Goal: Navigation & Orientation: Find specific page/section

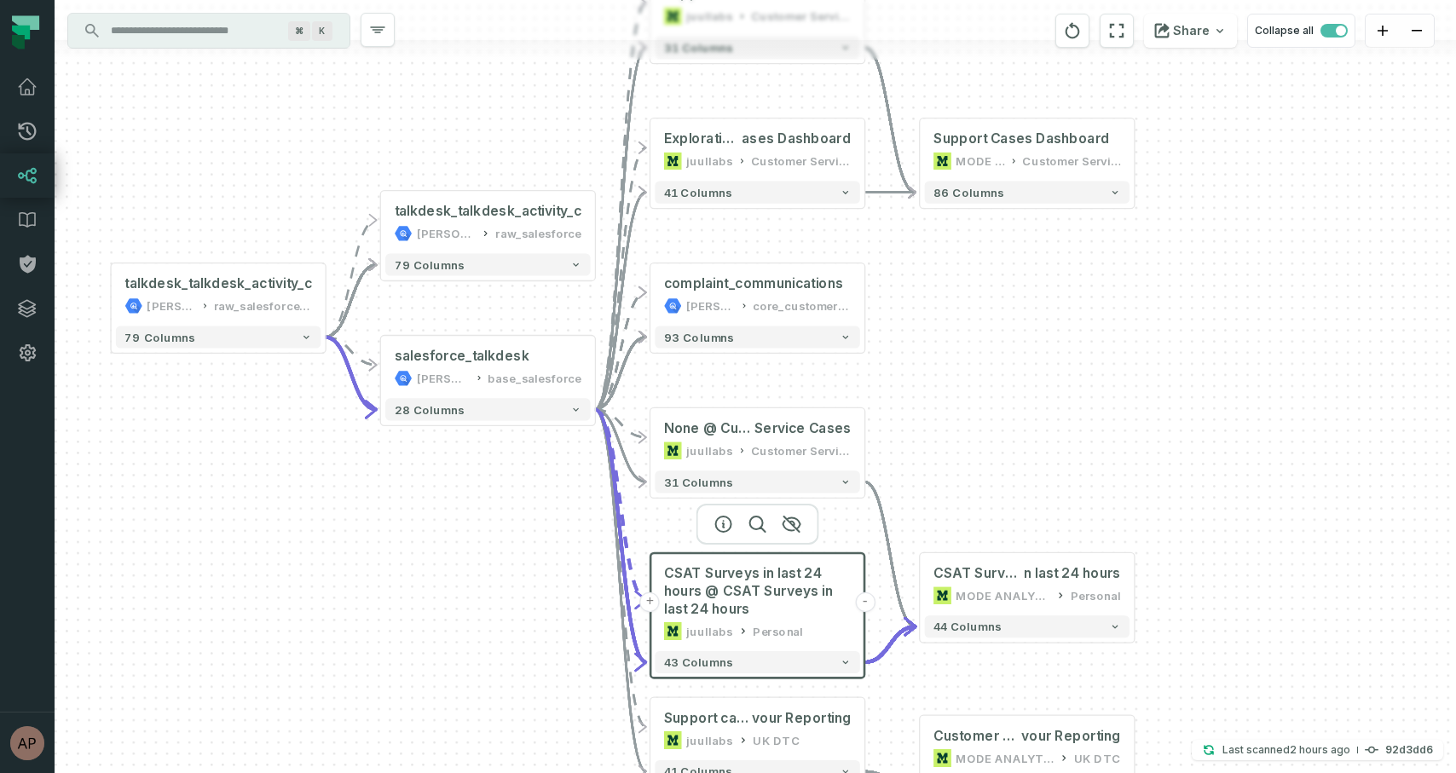
drag, startPoint x: 505, startPoint y: 607, endPoint x: 521, endPoint y: 486, distance: 122.1
click at [521, 486] on div "- CSAT Surveys i n last 24 hours MODE ANALYTICS Personal 44 columns + Customer …" at bounding box center [755, 386] width 1401 height 773
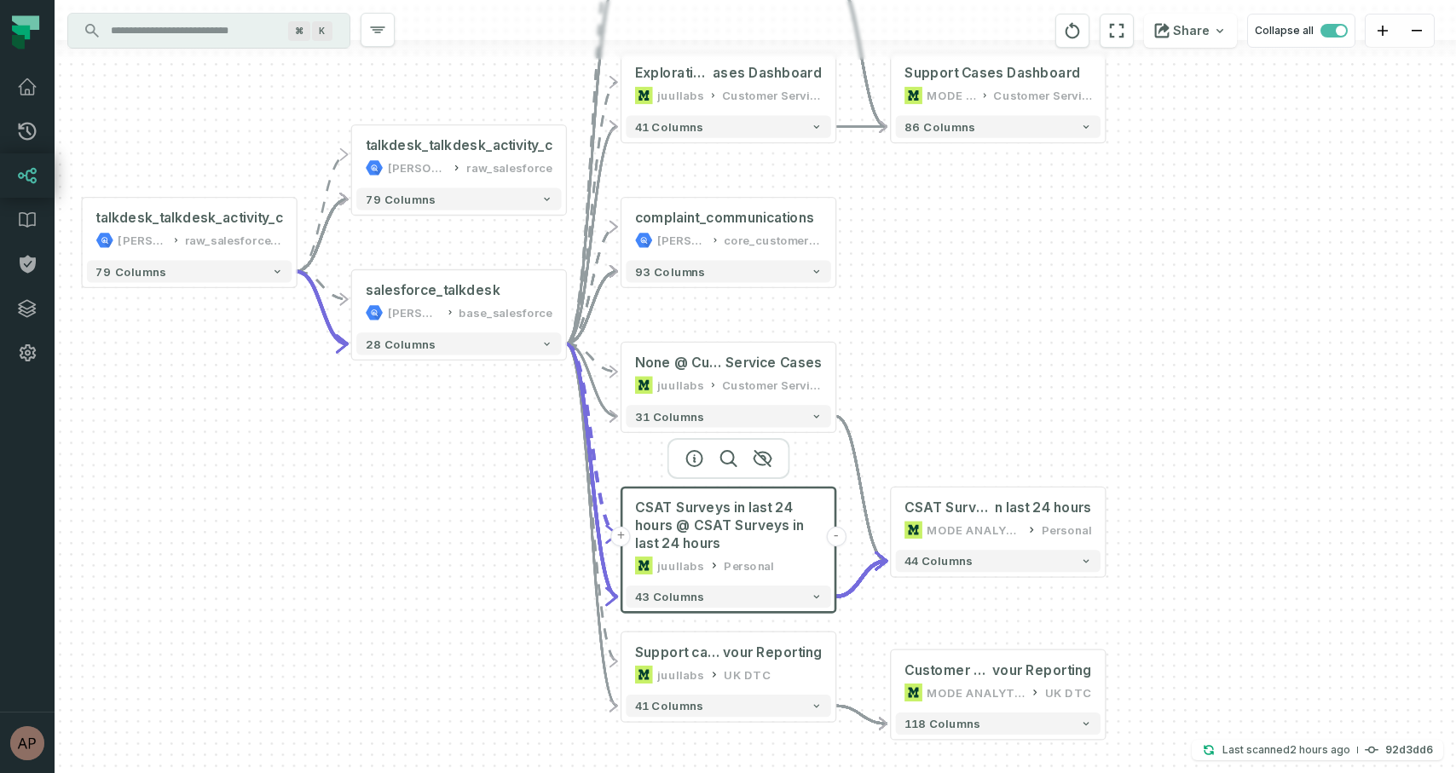
drag, startPoint x: 539, startPoint y: 524, endPoint x: 509, endPoint y: 486, distance: 48.6
click at [509, 486] on div "- CSAT Surveys i n last 24 hours MODE ANALYTICS Personal 44 columns + Customer …" at bounding box center [755, 386] width 1401 height 773
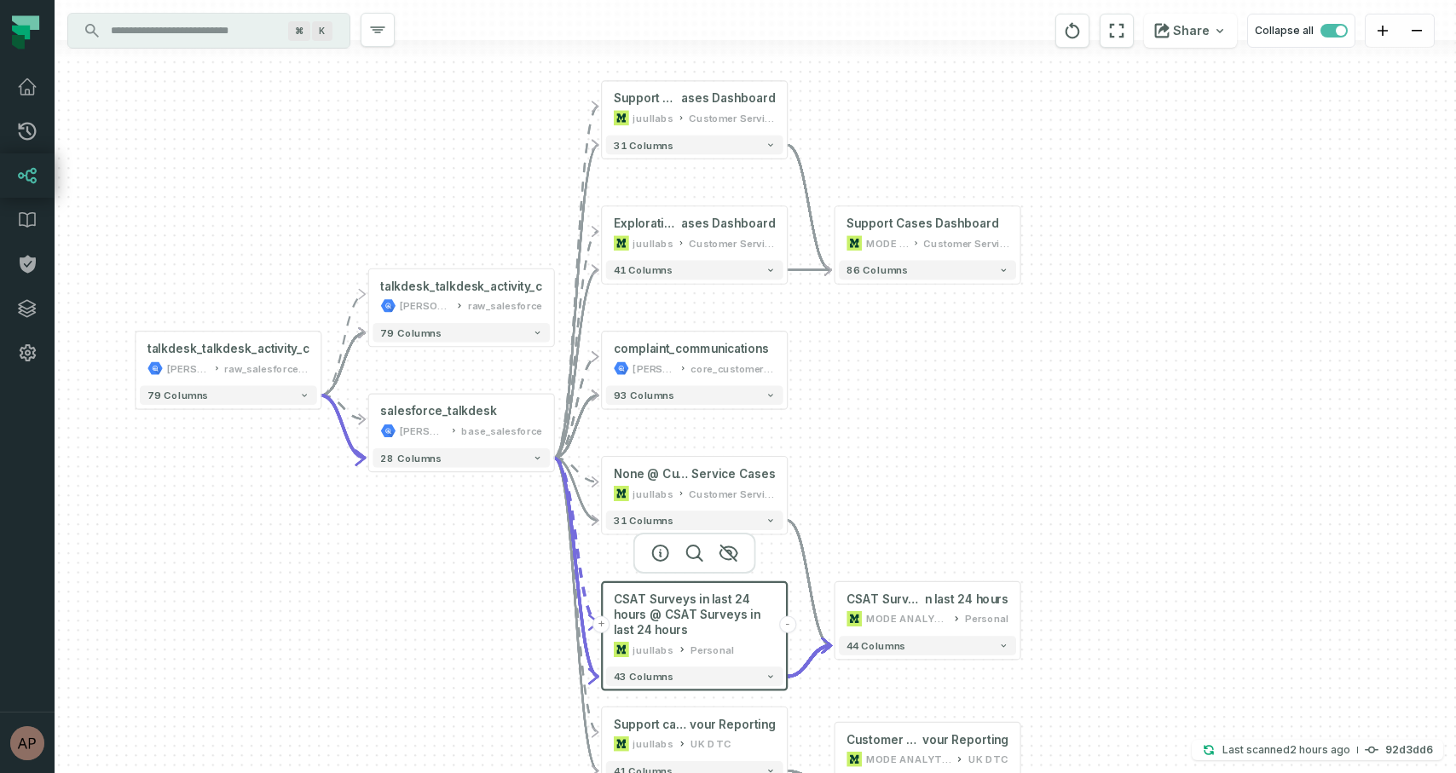
drag, startPoint x: 458, startPoint y: 435, endPoint x: 458, endPoint y: 539, distance: 104.0
click at [458, 539] on div "- CSAT Surveys i n last 24 hours MODE ANALYTICS Personal 44 columns + Customer …" at bounding box center [755, 386] width 1401 height 773
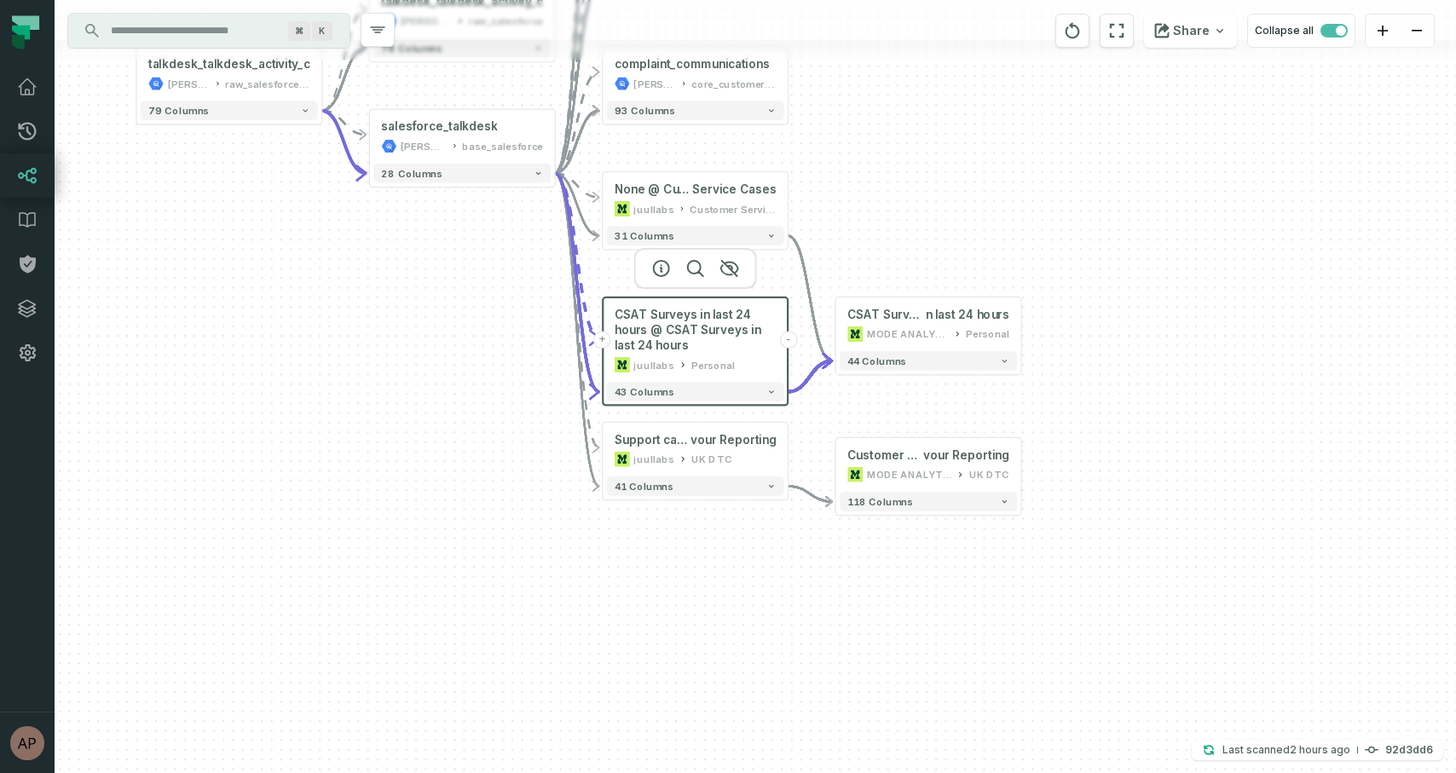
drag, startPoint x: 459, startPoint y: 597, endPoint x: 459, endPoint y: 312, distance: 284.7
click at [459, 312] on div "- CSAT Surveys i n last 24 hours MODE ANALYTICS Personal 44 columns + Customer …" at bounding box center [755, 386] width 1401 height 773
click at [462, 309] on div "- CSAT Surveys i n last 24 hours MODE ANALYTICS Personal 44 columns + Customer …" at bounding box center [755, 386] width 1401 height 773
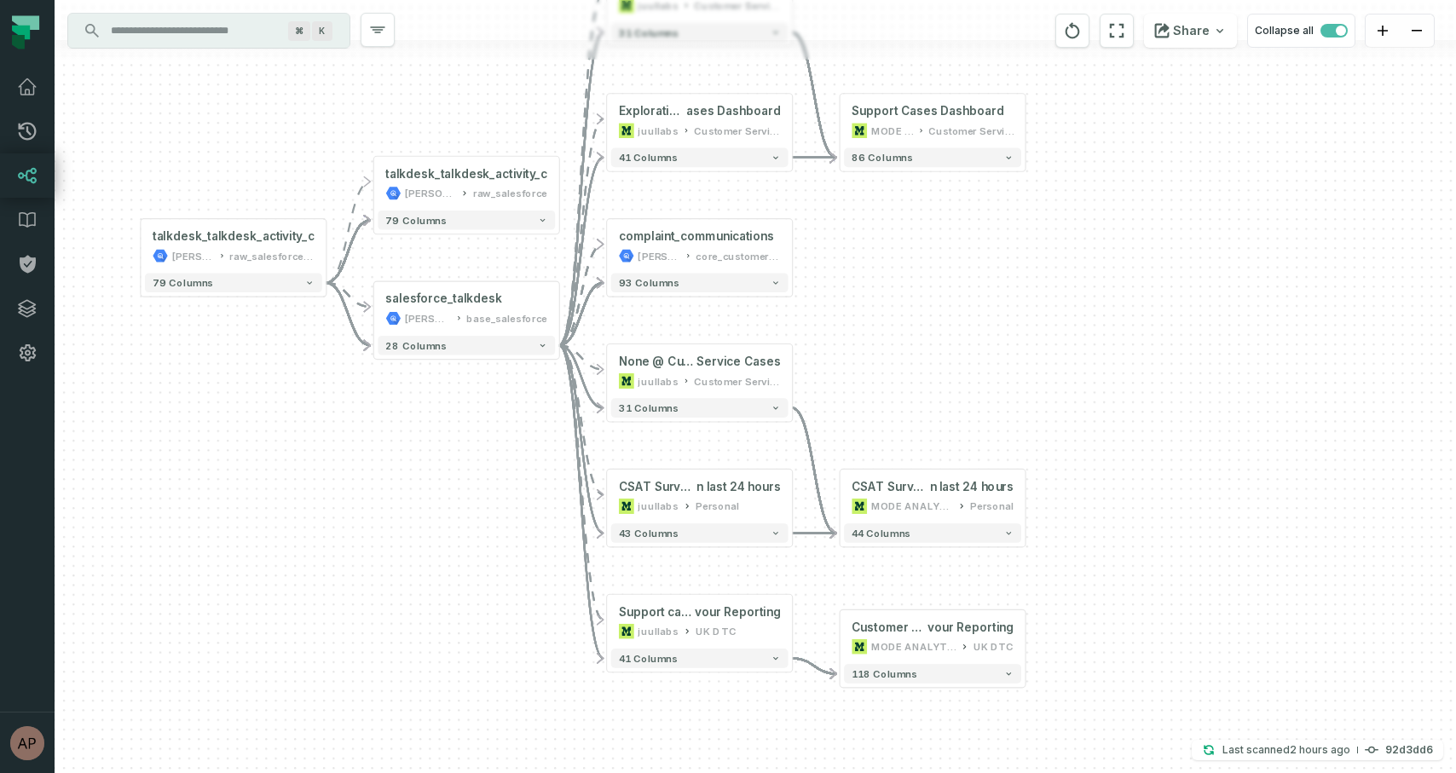
drag, startPoint x: 493, startPoint y: 294, endPoint x: 498, endPoint y: 466, distance: 172.2
click at [498, 466] on div "- CSAT Surveys i n last 24 hours MODE ANALYTICS Personal 44 columns + Customer …" at bounding box center [755, 386] width 1401 height 773
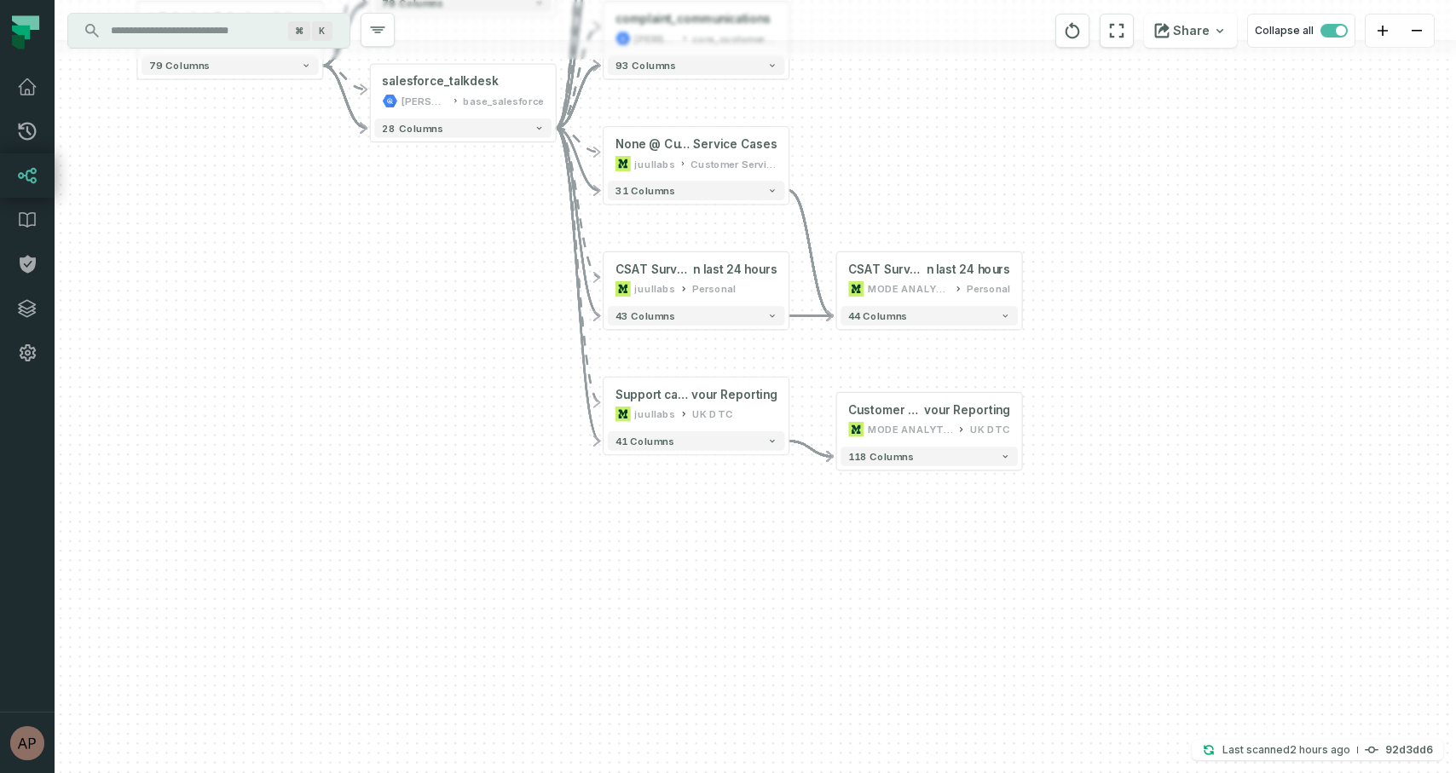
drag, startPoint x: 741, startPoint y: 723, endPoint x: 736, endPoint y: 495, distance: 227.6
click at [736, 495] on div "- CSAT Surveys i n last 24 hours MODE ANALYTICS Personal 44 columns + Customer …" at bounding box center [755, 386] width 1401 height 773
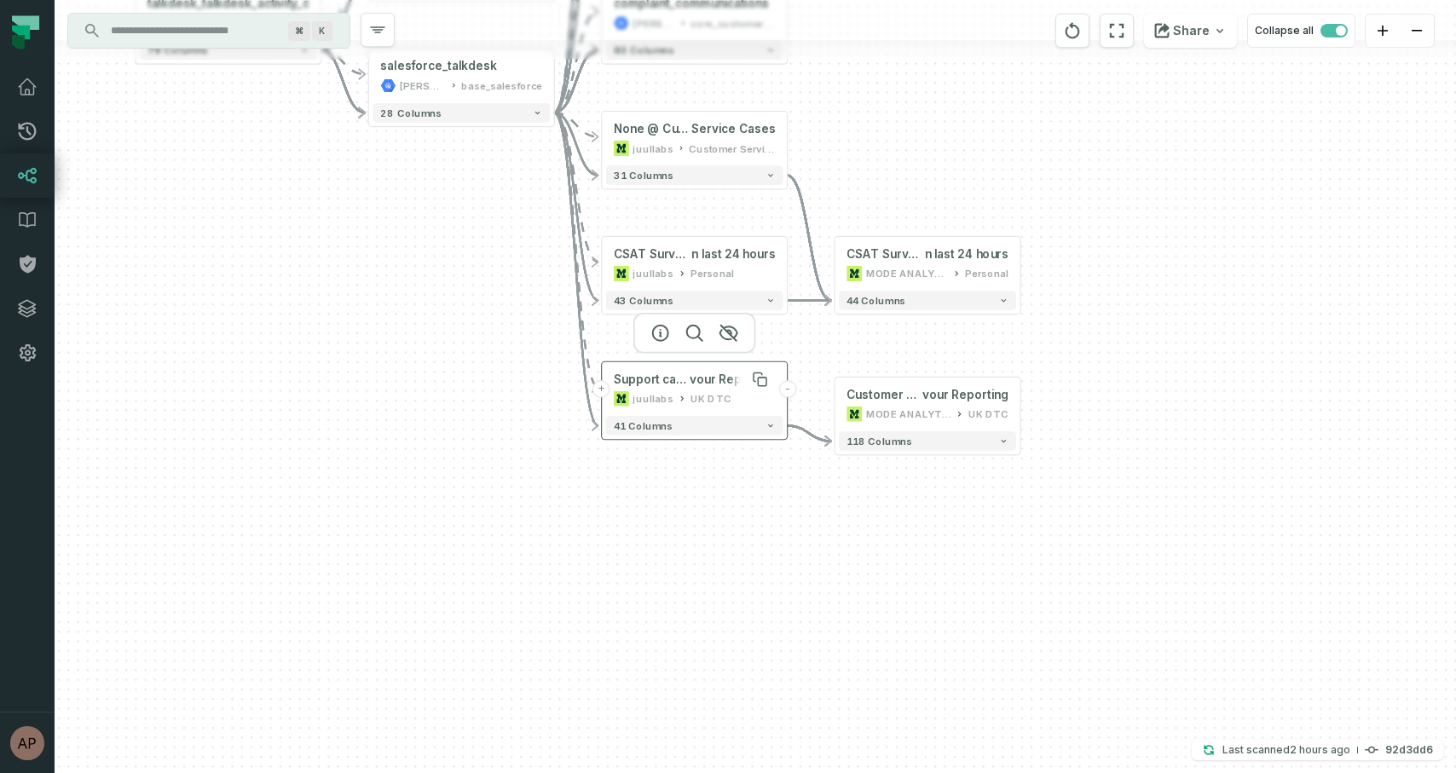
click at [726, 384] on span "vour Reporting" at bounding box center [733, 379] width 86 height 15
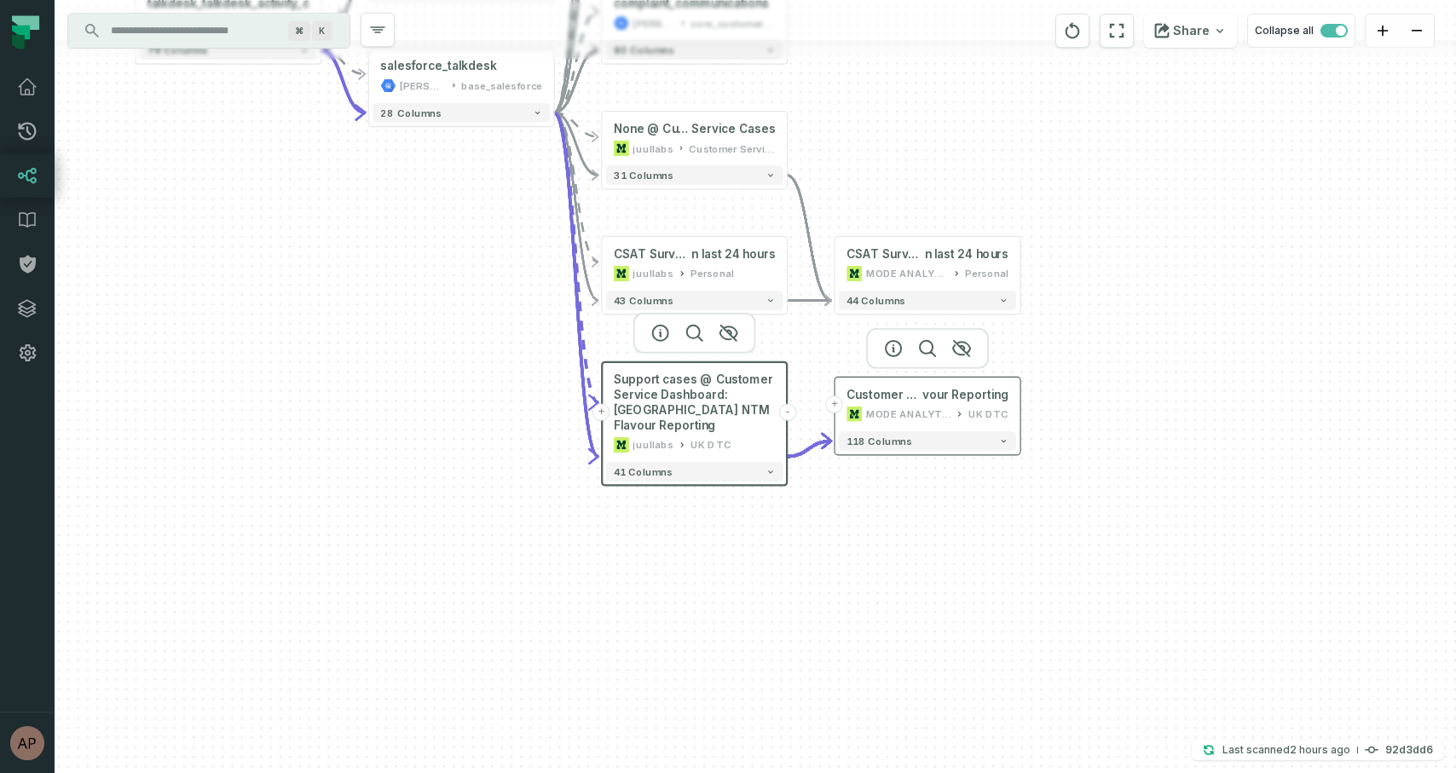
click at [893, 408] on div "MODE ANALYTICS" at bounding box center [908, 414] width 84 height 15
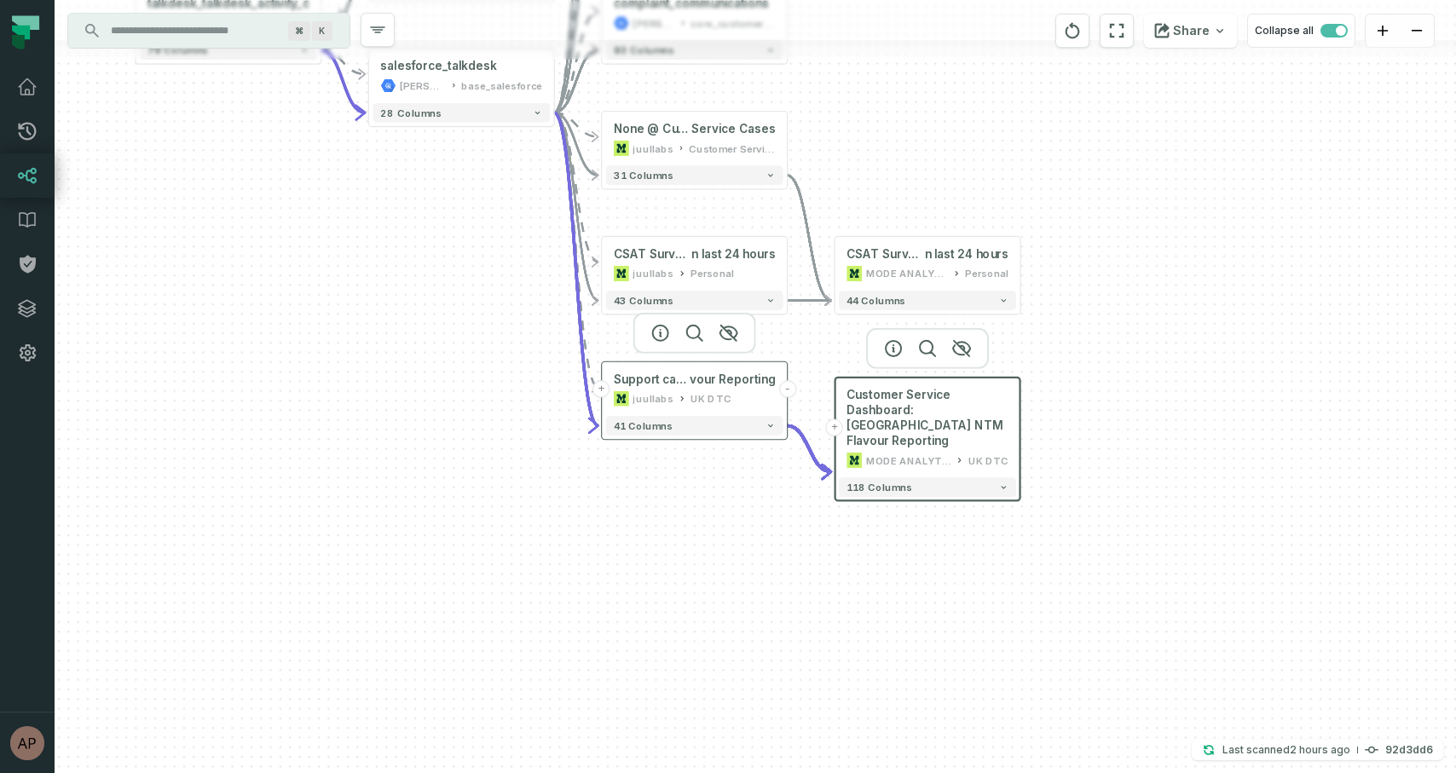
click at [690, 392] on div "UK DTC" at bounding box center [710, 398] width 40 height 15
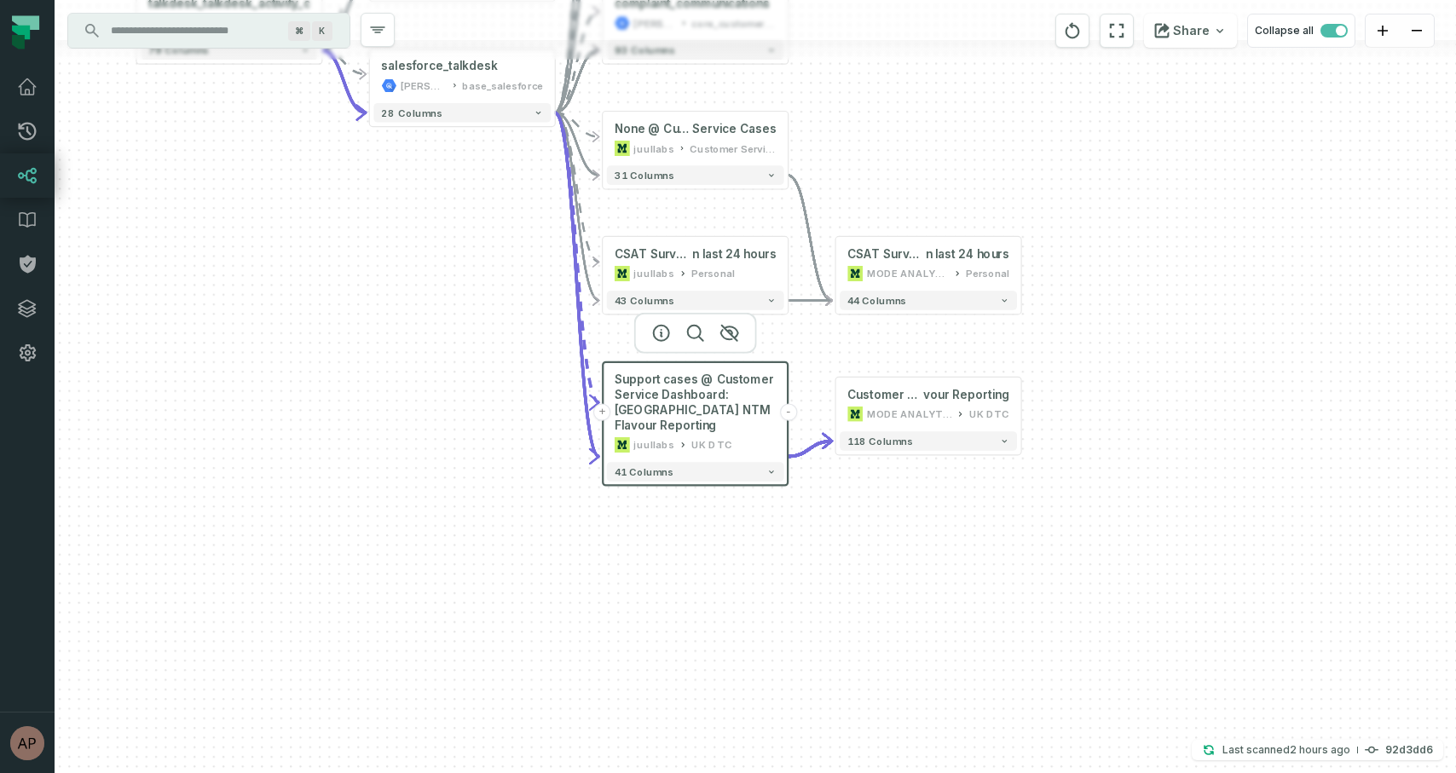
click at [811, 539] on div "- CSAT Surveys i n last 24 hours MODE ANALYTICS Personal 44 columns + Customer …" at bounding box center [755, 386] width 1401 height 773
click at [904, 391] on span "Customer Service Dashboard: [GEOGRAPHIC_DATA] NTM Fla" at bounding box center [885, 394] width 76 height 15
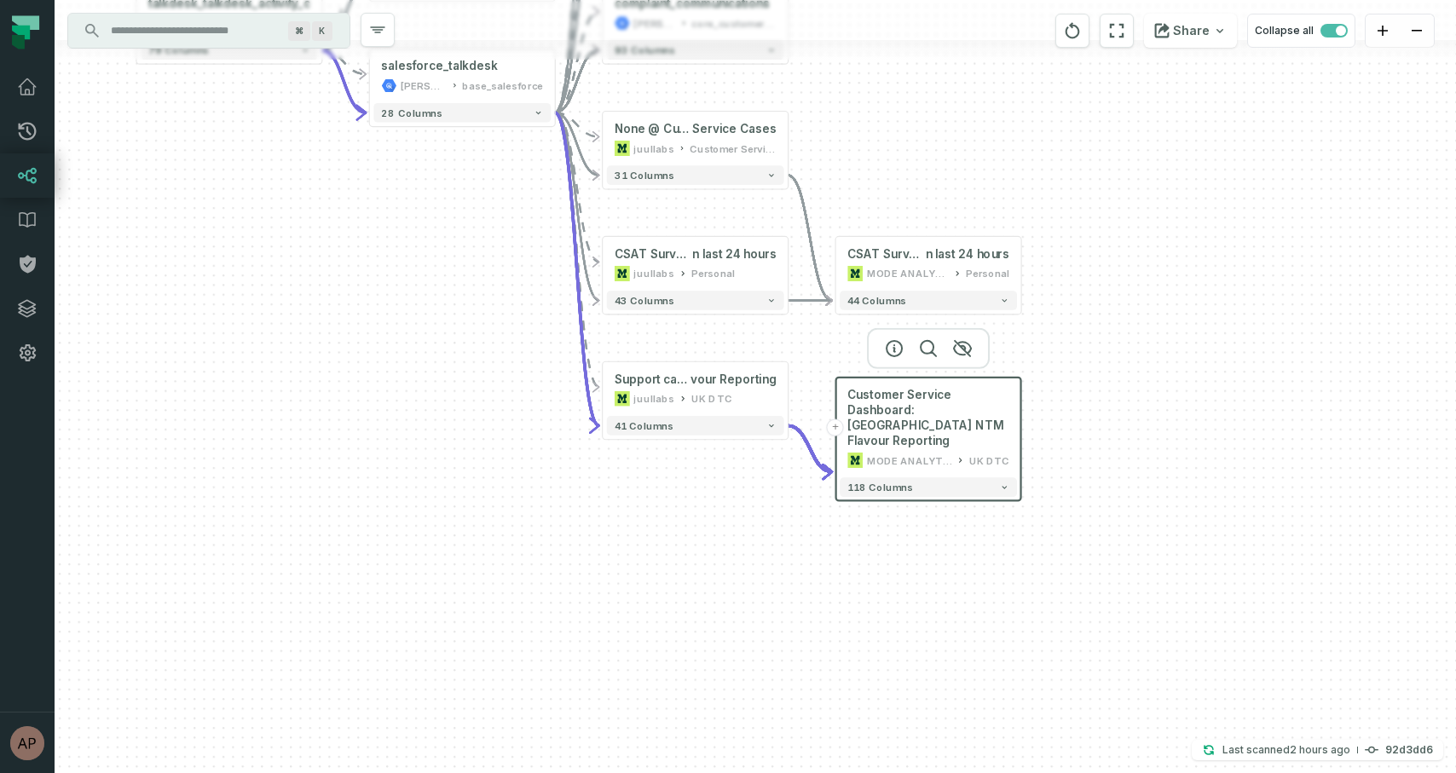
click at [899, 567] on div "- CSAT Surveys i n last 24 hours MODE ANALYTICS Personal 44 columns + Customer …" at bounding box center [755, 386] width 1401 height 773
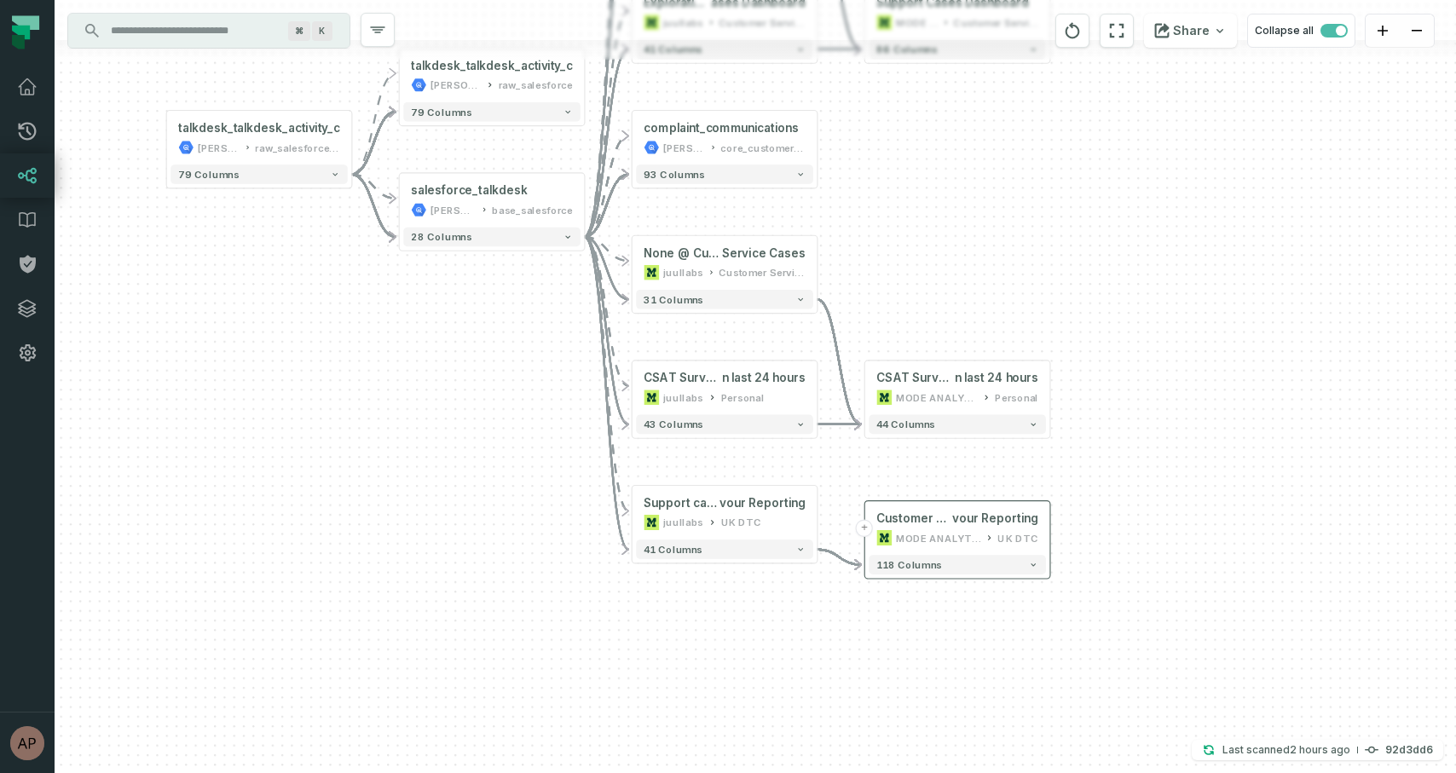
drag, startPoint x: 914, startPoint y: 111, endPoint x: 943, endPoint y: 234, distance: 126.9
click at [943, 234] on div "- CSAT Surveys i n last 24 hours MODE ANALYTICS Personal 44 columns + Customer …" at bounding box center [755, 386] width 1401 height 773
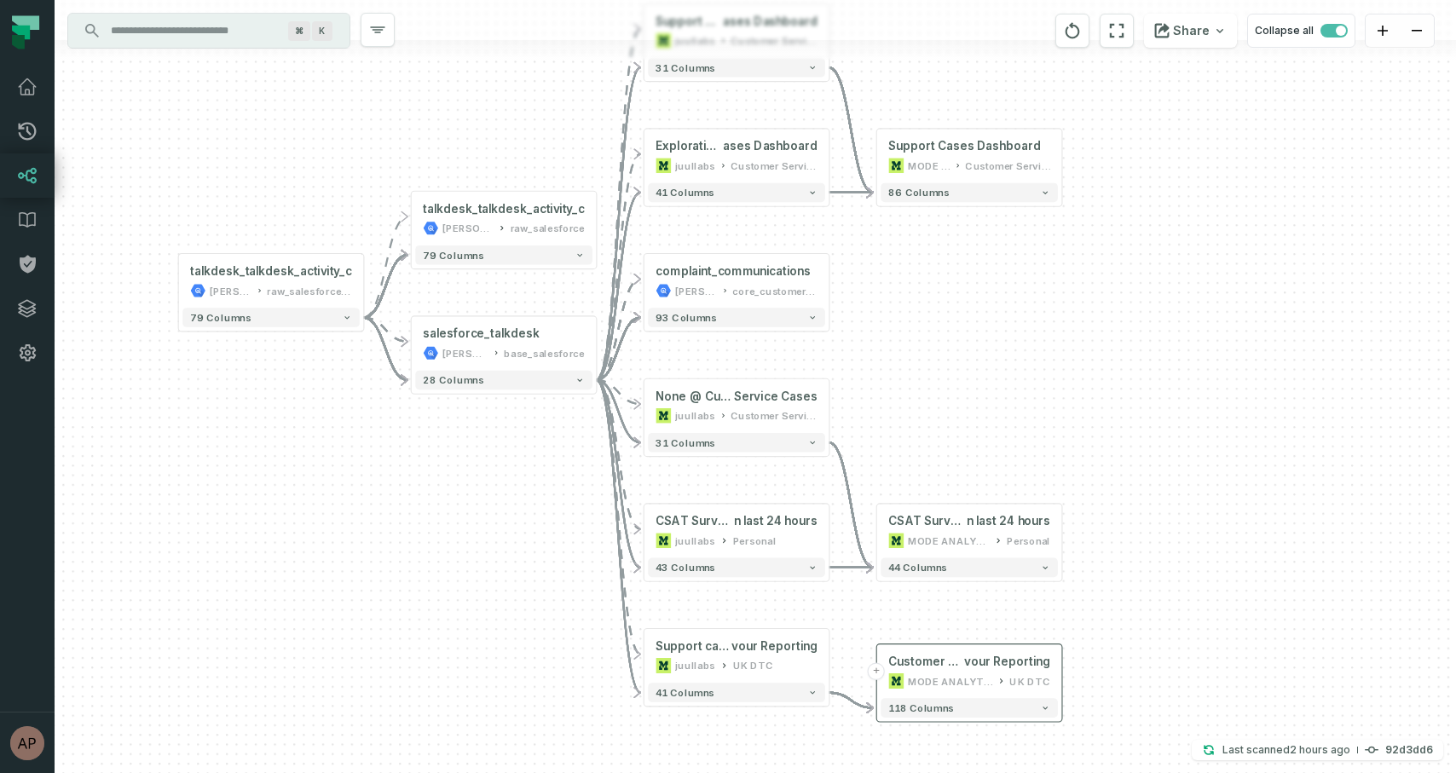
drag, startPoint x: 943, startPoint y: 234, endPoint x: 955, endPoint y: 378, distance: 143.7
click at [955, 378] on div "- CSAT Surveys i n last 24 hours MODE ANALYTICS Personal 44 columns + Customer …" at bounding box center [755, 386] width 1401 height 773
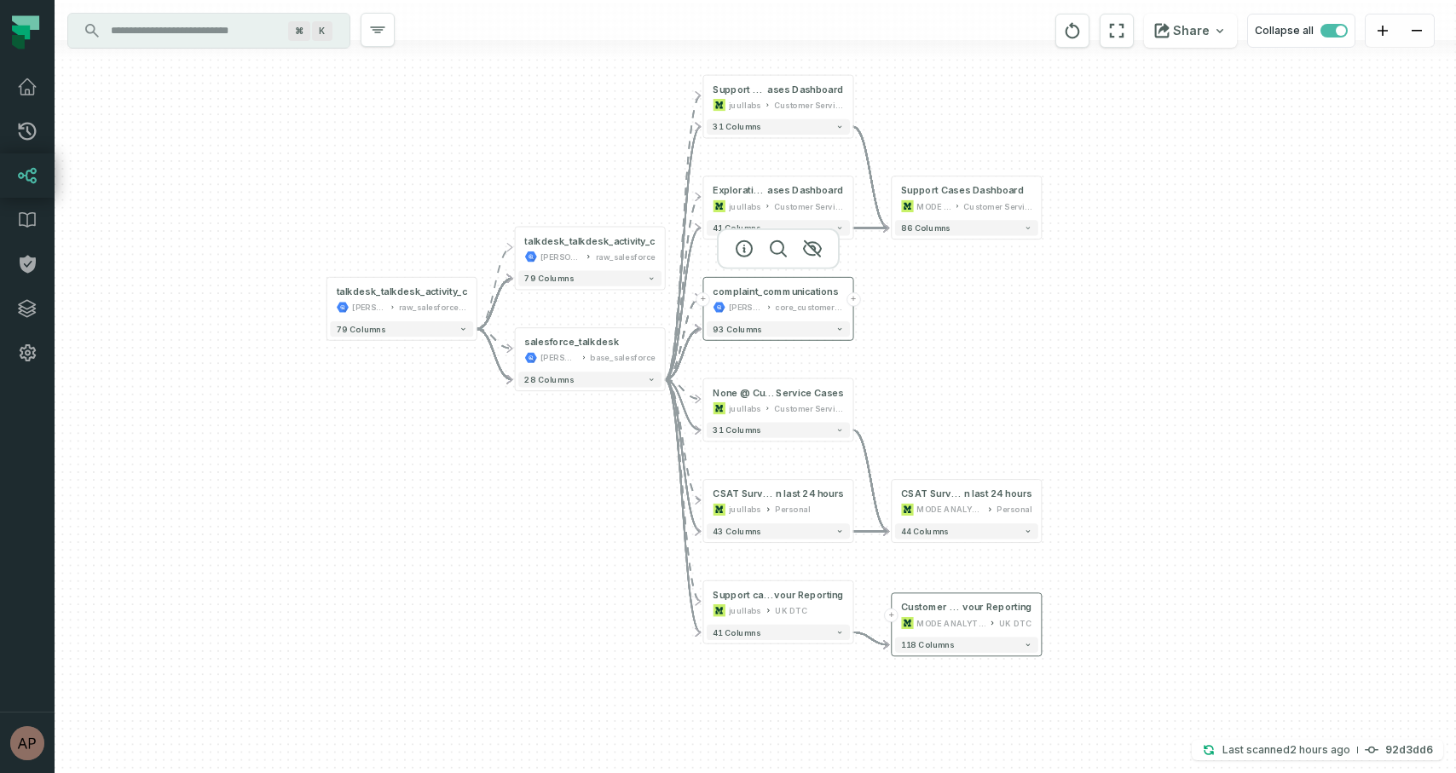
click at [782, 300] on div "complaint_communications [PERSON_NAME]-warehouse core_customer_service" at bounding box center [778, 299] width 143 height 38
click at [816, 247] on icon "button" at bounding box center [812, 249] width 20 height 20
click at [810, 211] on div "Customer Service Ops" at bounding box center [809, 206] width 70 height 13
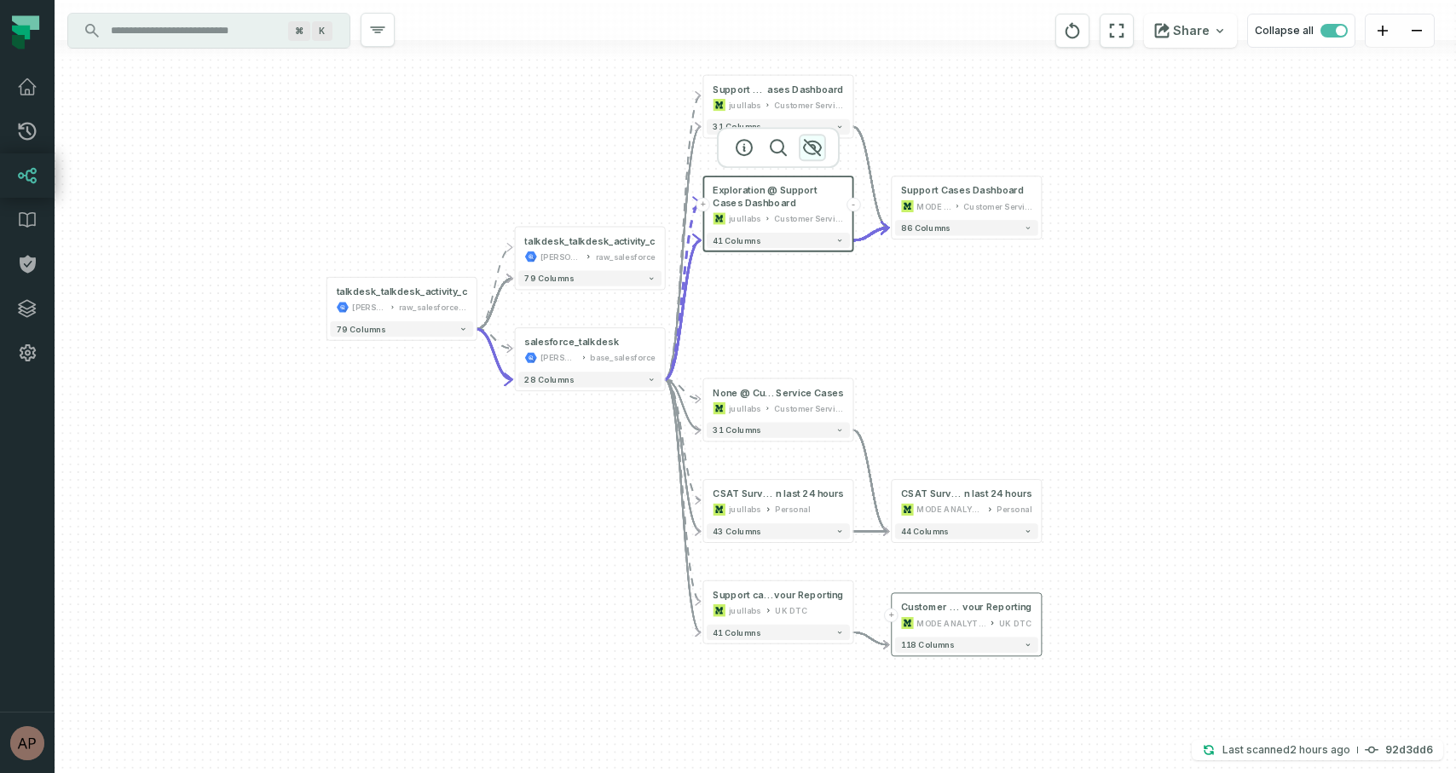
click at [812, 147] on icon "button" at bounding box center [812, 147] width 17 height 15
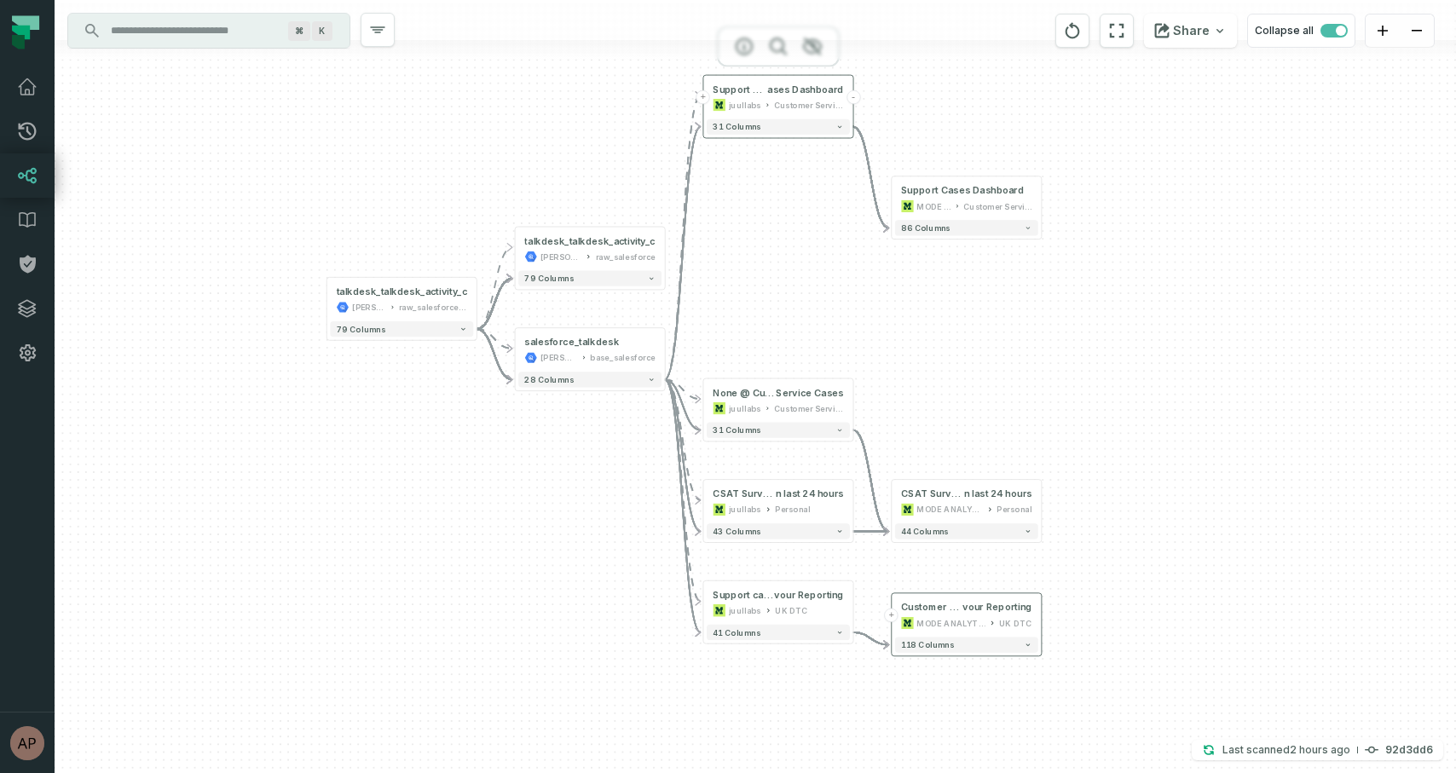
click at [818, 101] on div "Customer Service Ops" at bounding box center [809, 105] width 70 height 13
click at [759, 216] on div "- CSAT Surveys i n last 24 hours MODE ANALYTICS Personal 44 columns + Customer …" at bounding box center [755, 386] width 1401 height 773
click at [665, 349] on button "+" at bounding box center [665, 350] width 14 height 14
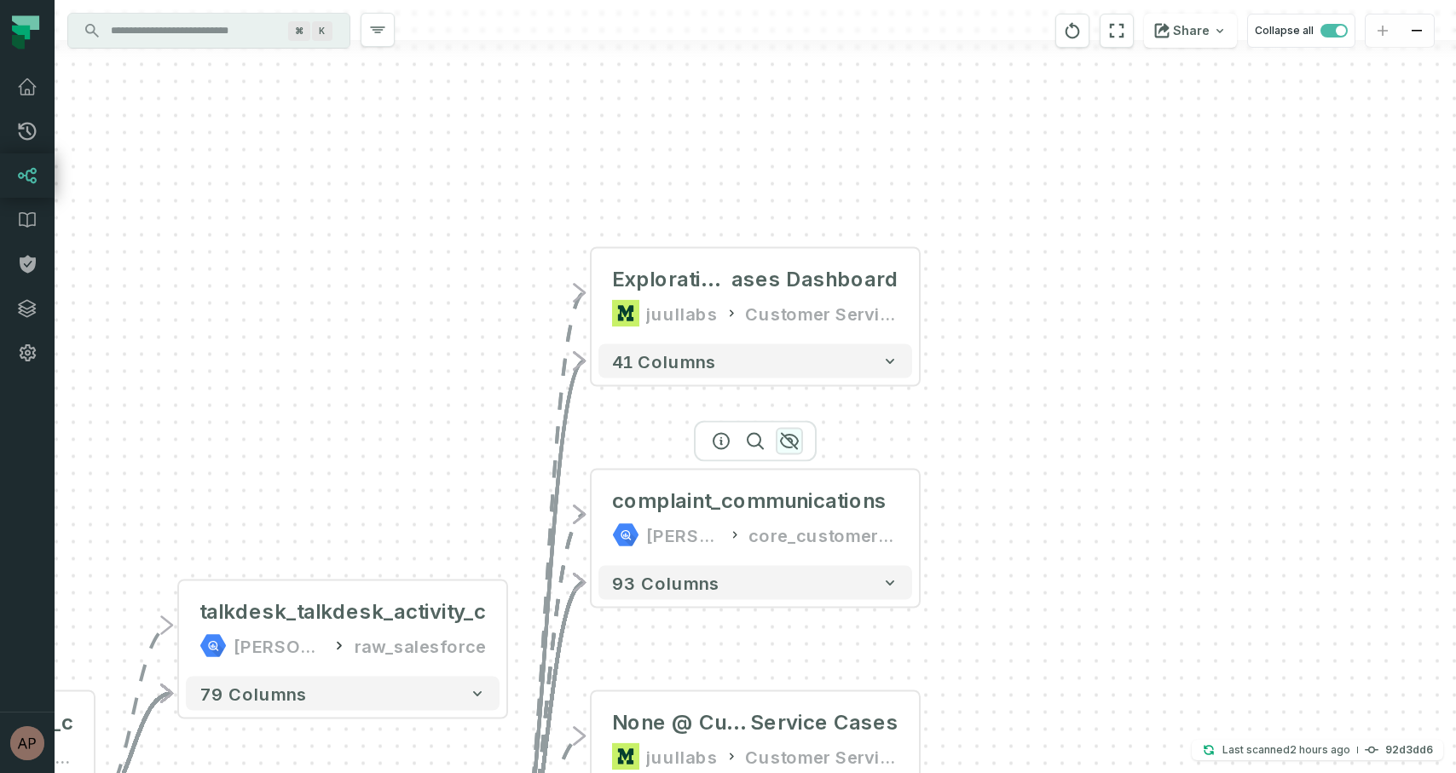
click at [786, 436] on icon "button" at bounding box center [789, 441] width 17 height 15
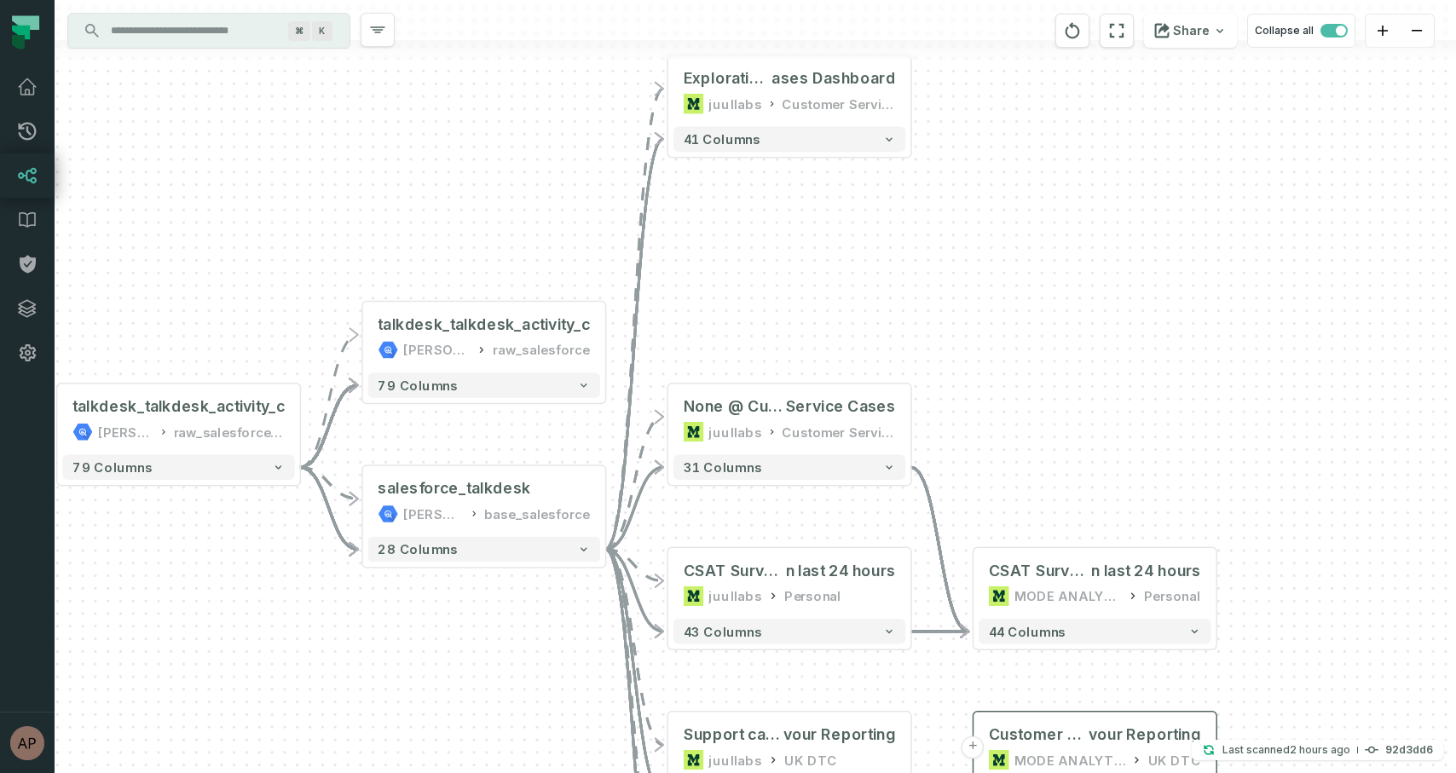
drag, startPoint x: 913, startPoint y: 525, endPoint x: 908, endPoint y: 250, distance: 275.3
click at [908, 250] on div "+ Exploration @ Support C ases Dashboard juullabs Customer Service Ops + 41 col…" at bounding box center [755, 386] width 1401 height 773
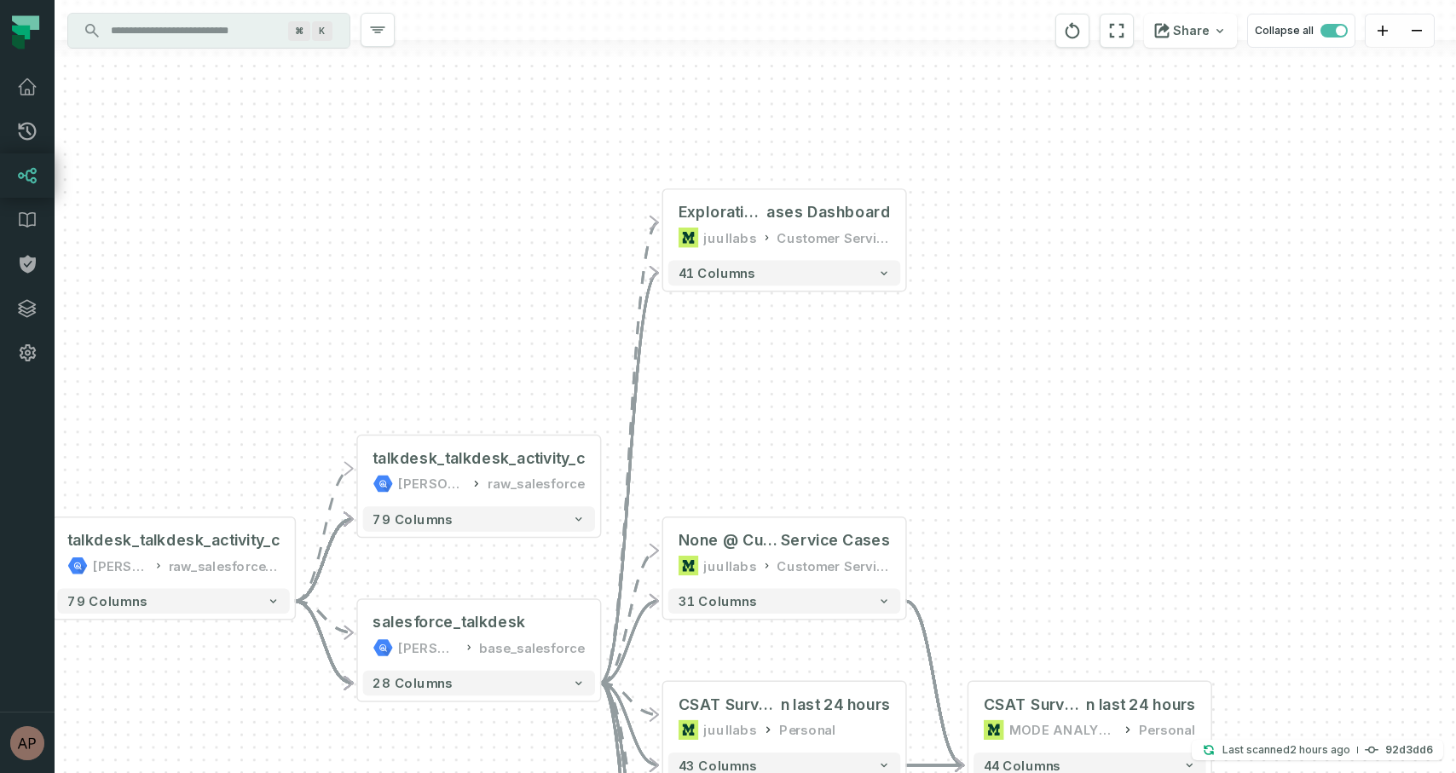
drag, startPoint x: 900, startPoint y: 252, endPoint x: 898, endPoint y: 413, distance: 160.2
click at [898, 413] on div "+ Exploration @ Support C ases Dashboard juullabs Customer Service Ops + 41 col…" at bounding box center [755, 386] width 1401 height 773
click at [905, 223] on button "+" at bounding box center [906, 225] width 23 height 23
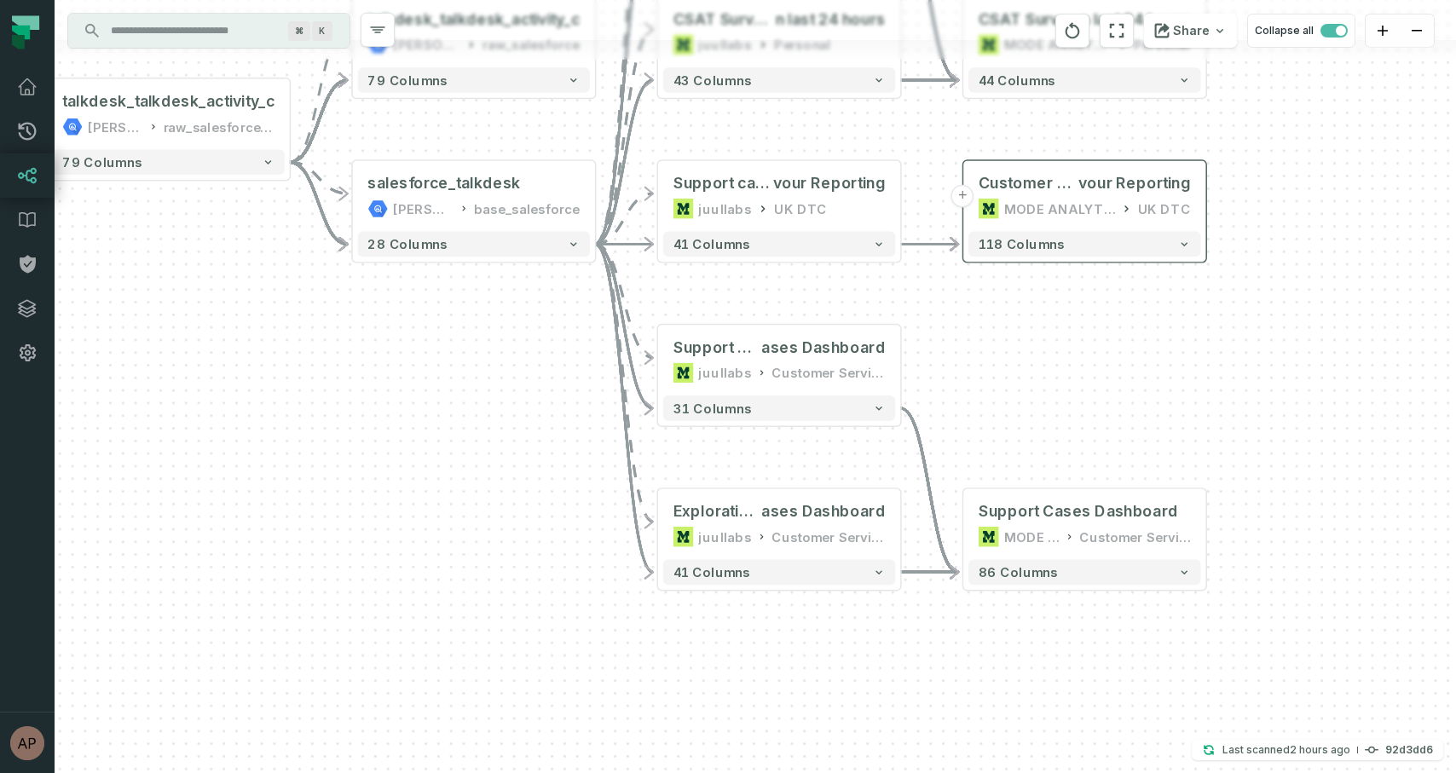
drag, startPoint x: 934, startPoint y: 367, endPoint x: 929, endPoint y: 675, distance: 307.7
click at [929, 675] on div "+ Exploration @ Support C ases Dashboard juullabs Customer Service Ops - 41 col…" at bounding box center [755, 386] width 1401 height 773
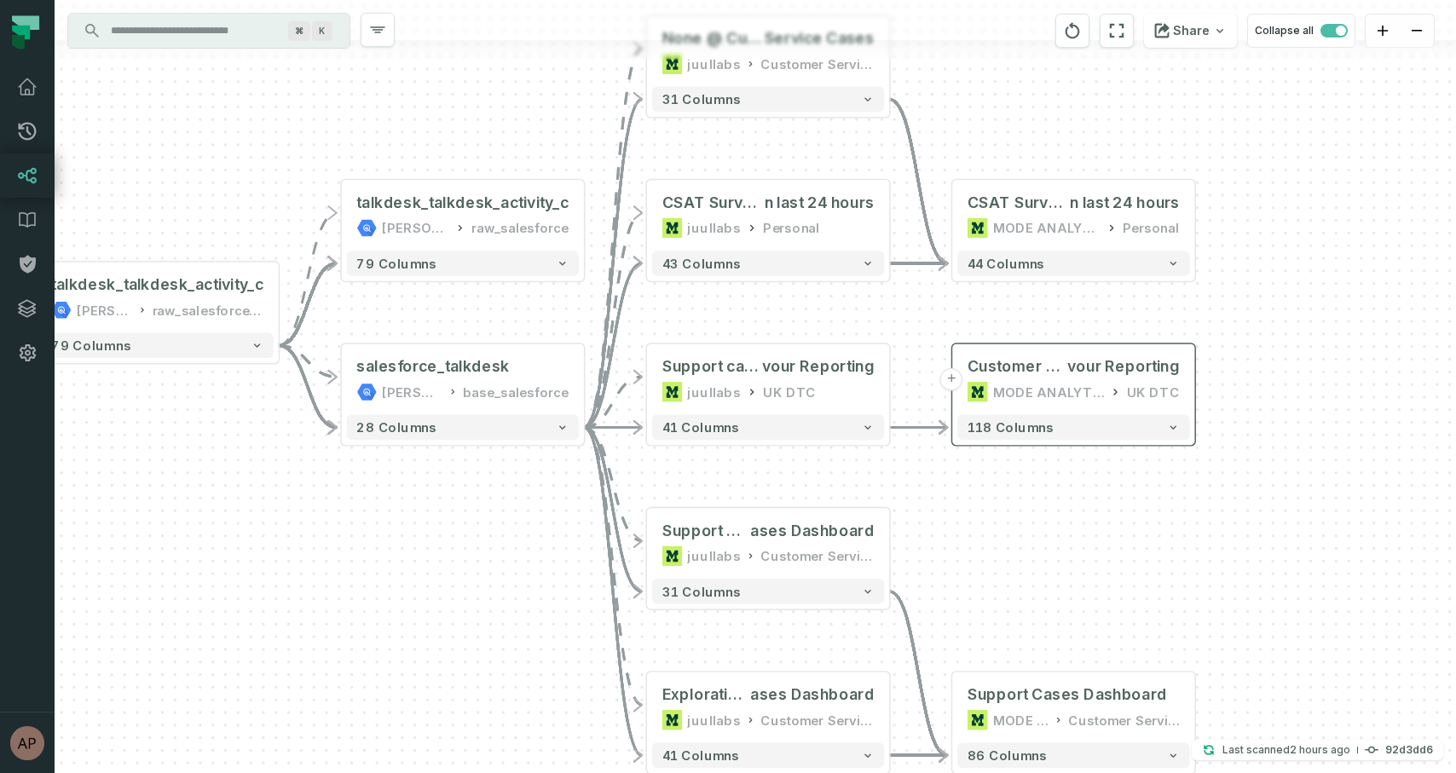
drag, startPoint x: 960, startPoint y: 329, endPoint x: 949, endPoint y: 504, distance: 175.1
click at [949, 504] on div "+ Exploration @ Support C ases Dashboard juullabs Customer Service Ops - 41 col…" at bounding box center [755, 386] width 1401 height 773
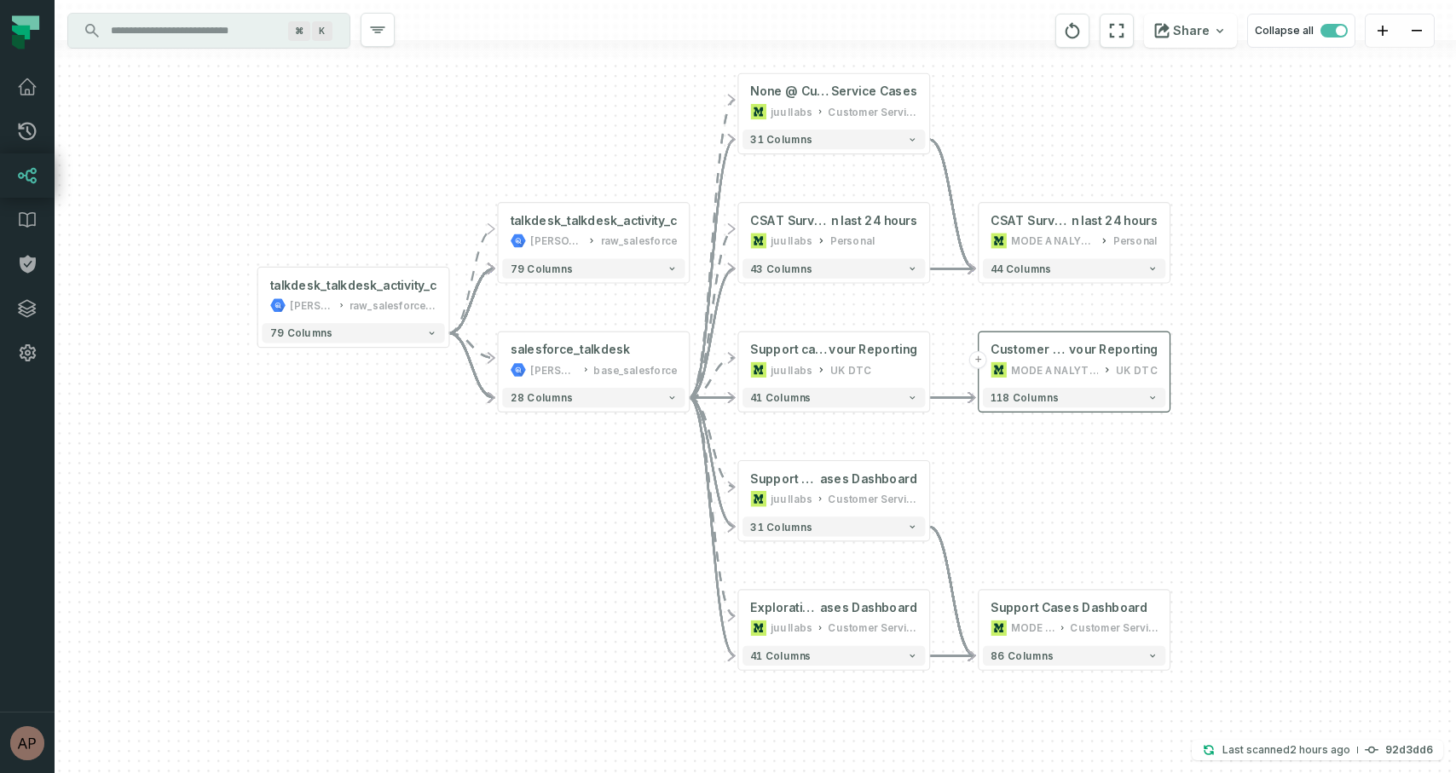
drag, startPoint x: 1011, startPoint y: 544, endPoint x: 1038, endPoint y: 499, distance: 52.8
click at [1038, 499] on div "+ Exploration @ Support C ases Dashboard juullabs Customer Service Ops - 41 col…" at bounding box center [755, 386] width 1401 height 773
click at [854, 96] on span "Service Cases" at bounding box center [874, 92] width 86 height 16
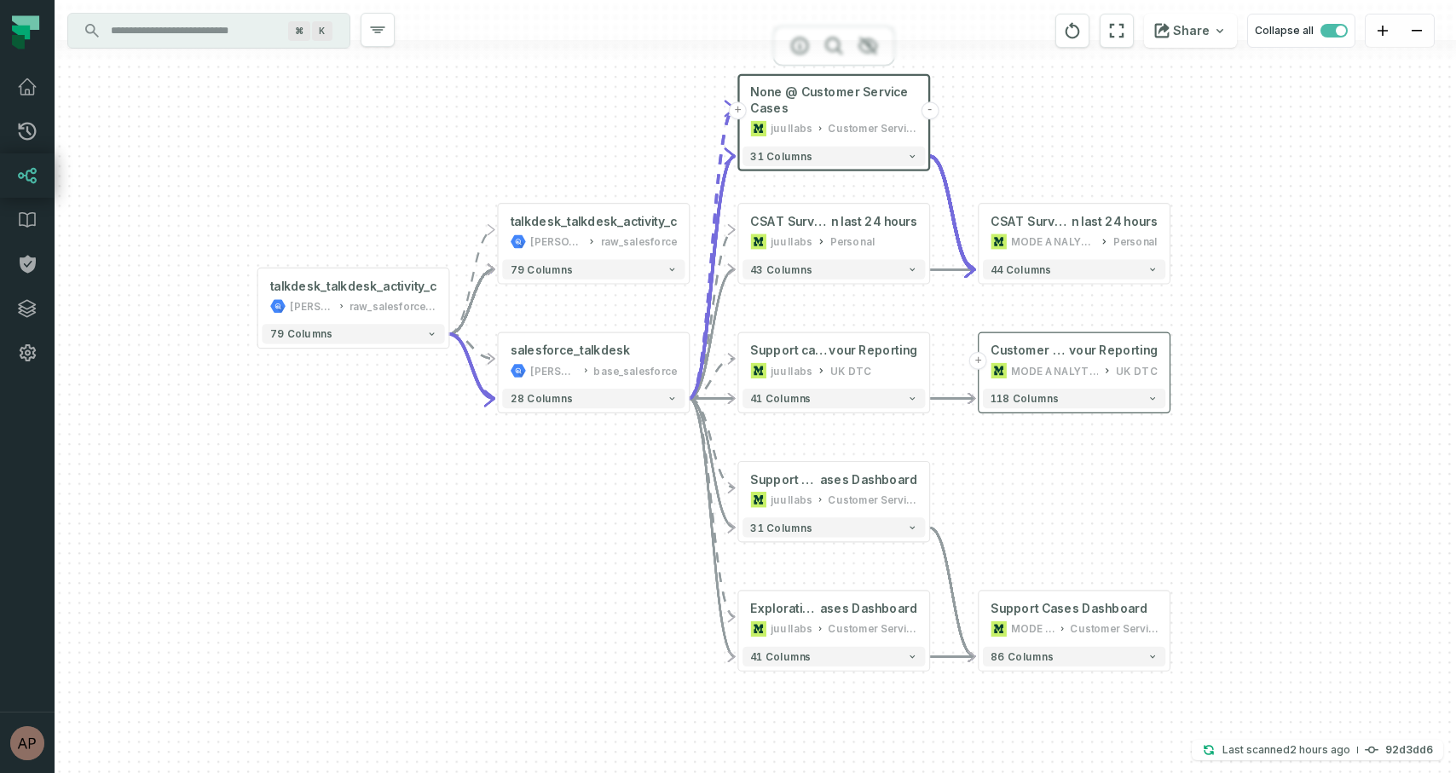
click at [871, 41] on div at bounding box center [755, 50] width 1401 height 20
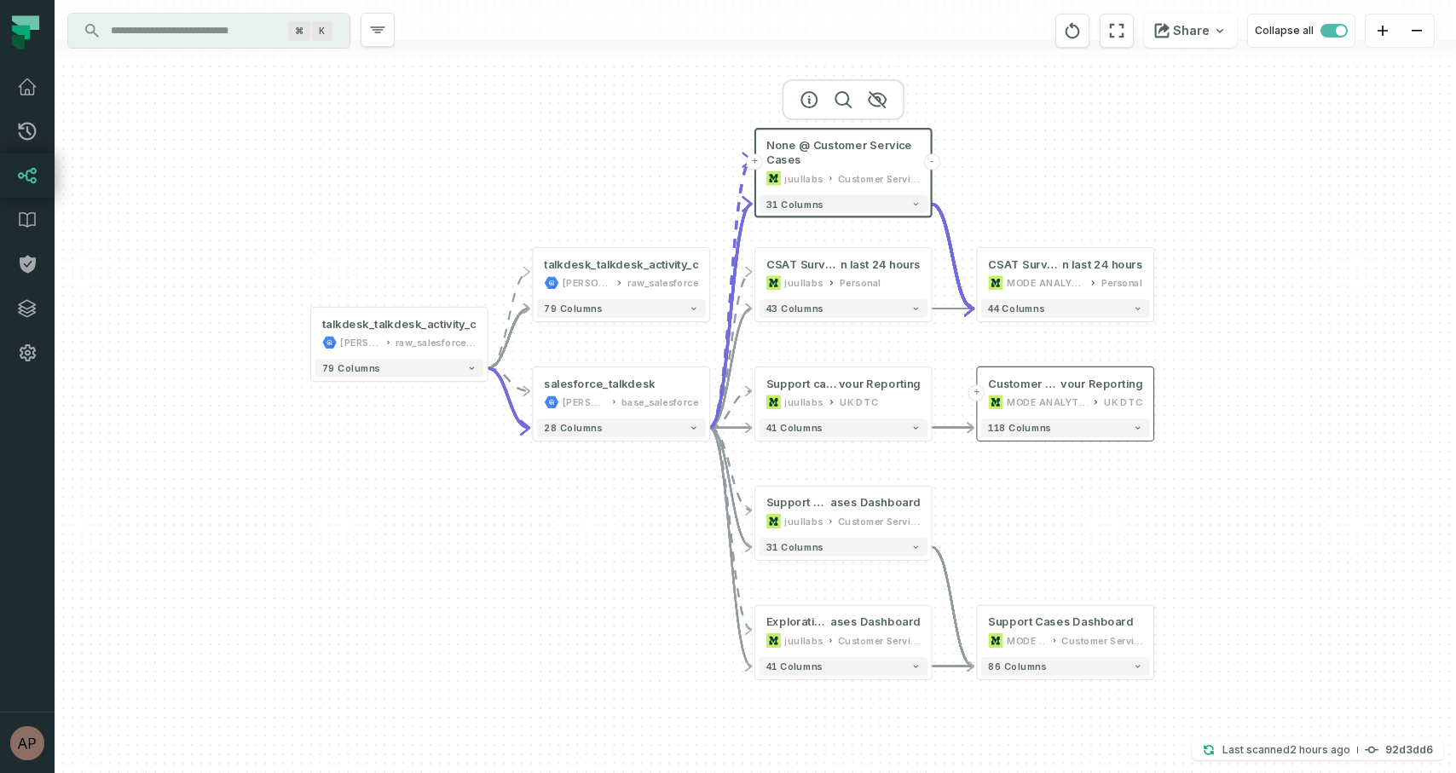
drag, startPoint x: 957, startPoint y: 123, endPoint x: 957, endPoint y: 180, distance: 57.1
click at [957, 180] on div "+ Exploration @ Support C ases Dashboard juullabs Customer Service Ops - 41 col…" at bounding box center [755, 386] width 1401 height 773
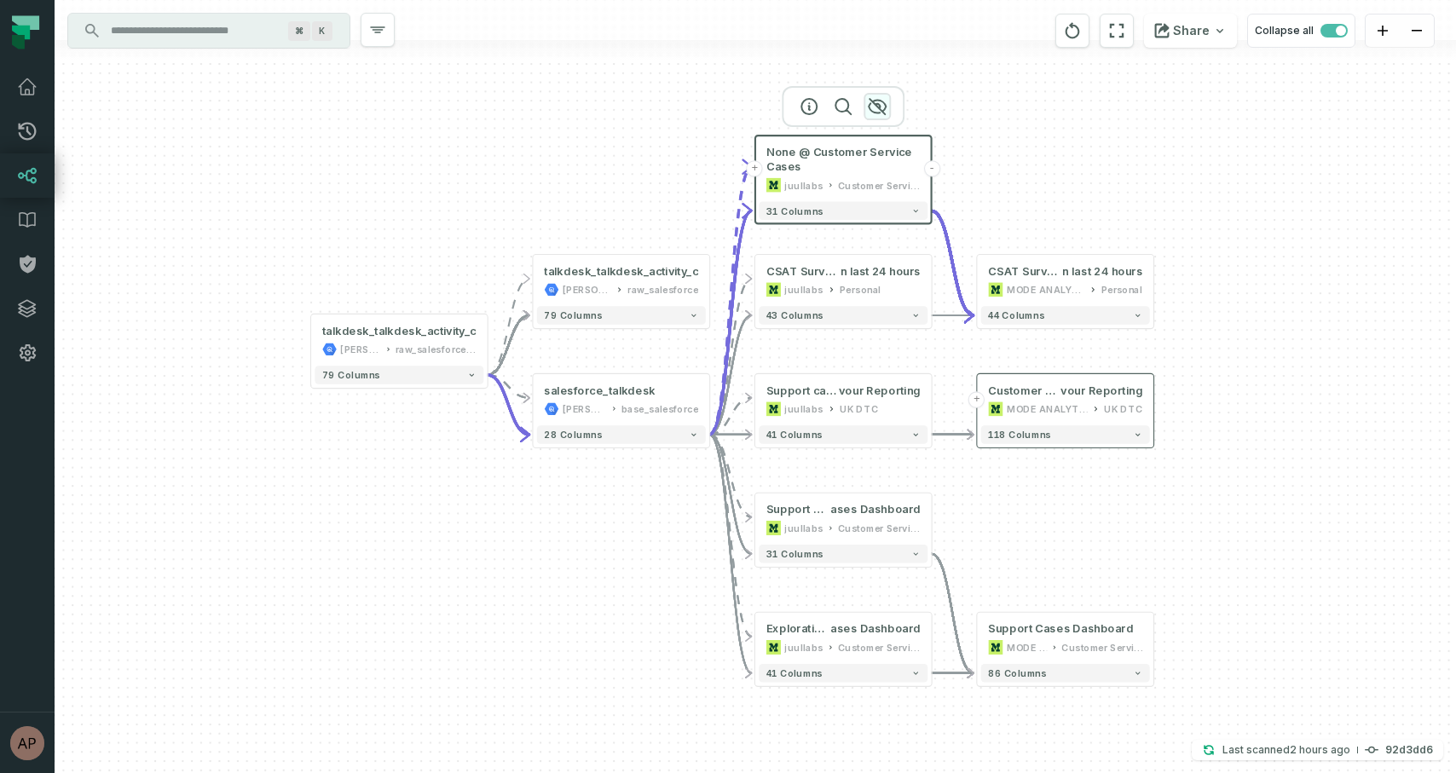
click at [876, 110] on icon "button" at bounding box center [877, 106] width 20 height 20
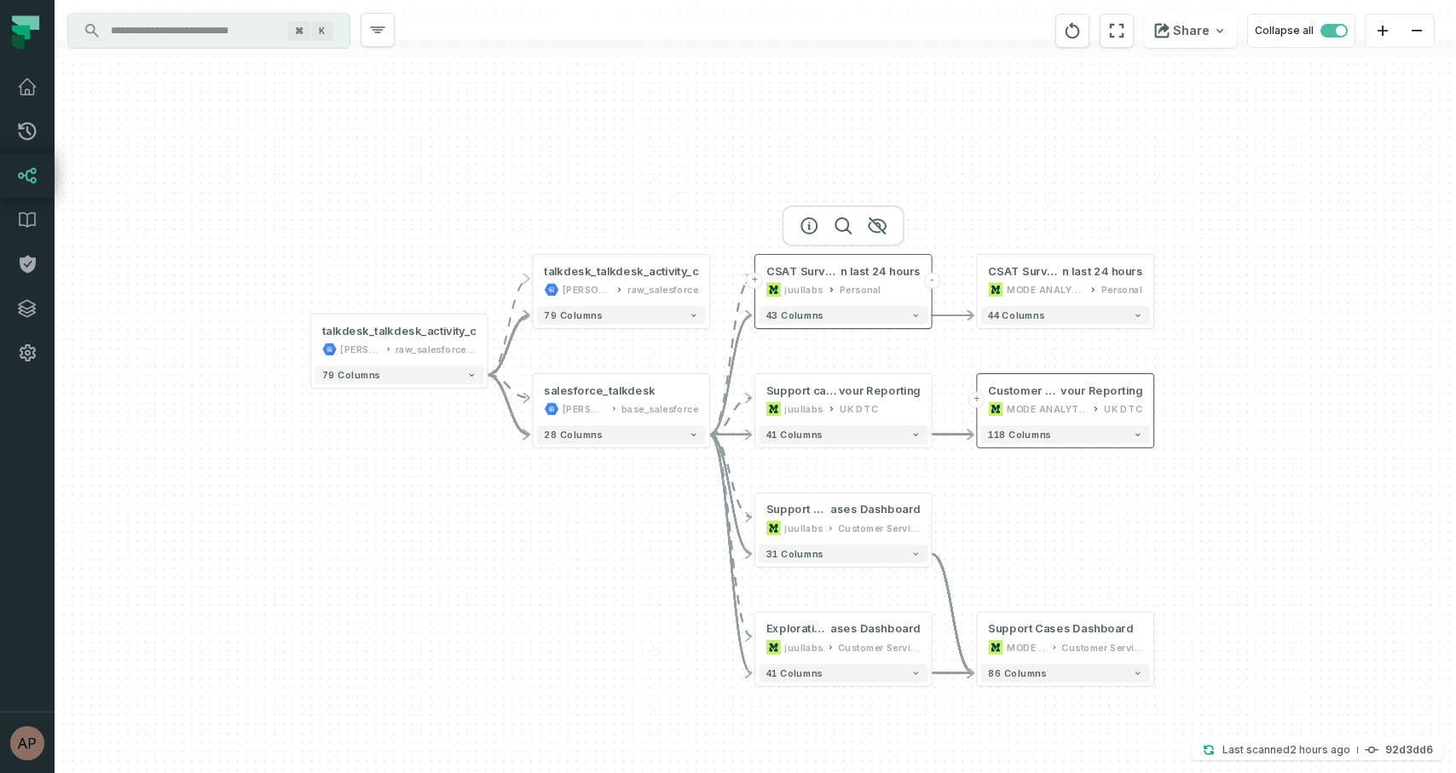
click at [846, 281] on div "CSAT Surveys in last 24 hours @ CSAT Surveys i n last 24 hours [DEMOGRAPHIC_DAT…" at bounding box center [843, 280] width 169 height 44
click at [879, 220] on icon "button" at bounding box center [877, 226] width 20 height 20
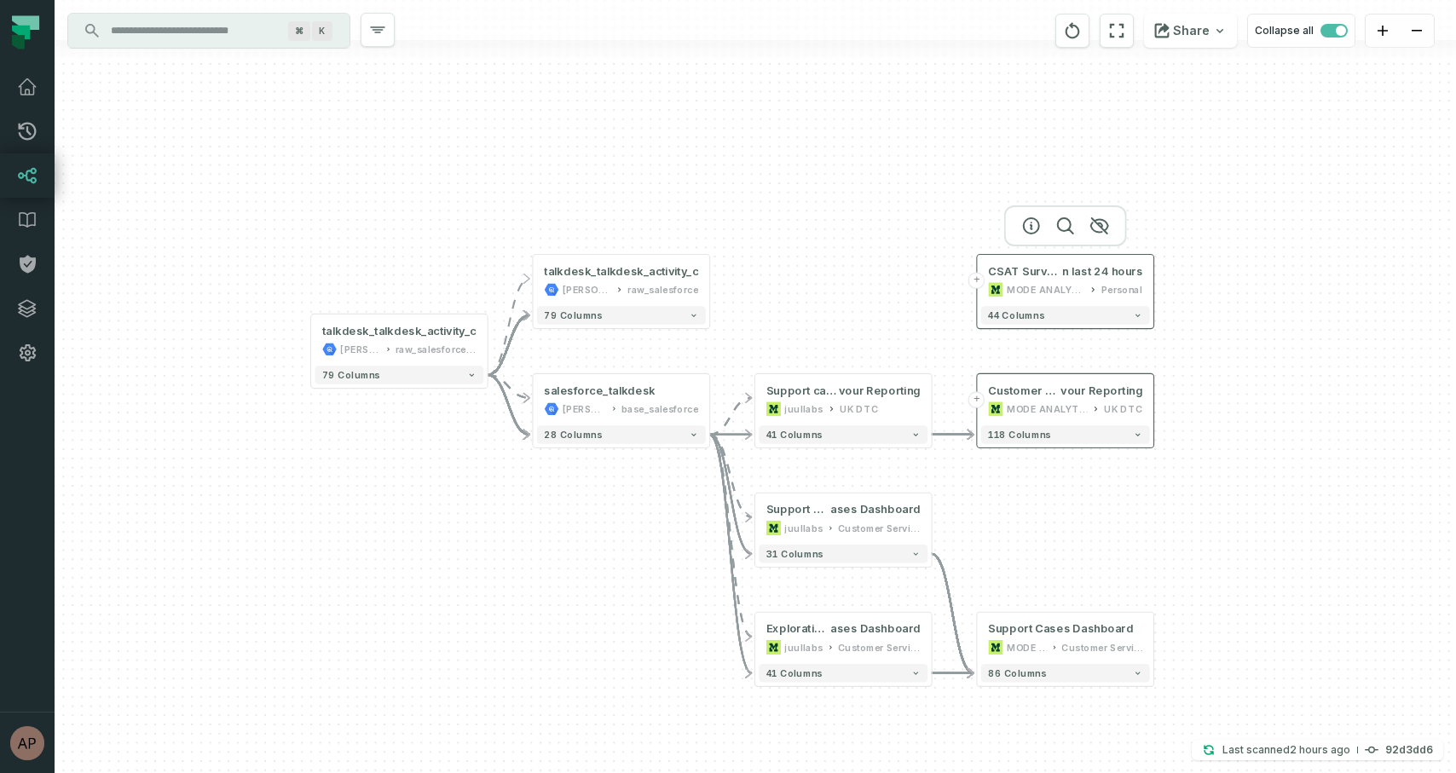
click at [1018, 279] on div "CSAT Surveys i n last 24 hours MODE ANALYTICS Personal" at bounding box center [1065, 280] width 169 height 44
click at [1099, 228] on icon "button" at bounding box center [1099, 226] width 20 height 20
click at [848, 516] on span "ases Dashboard" at bounding box center [874, 510] width 89 height 14
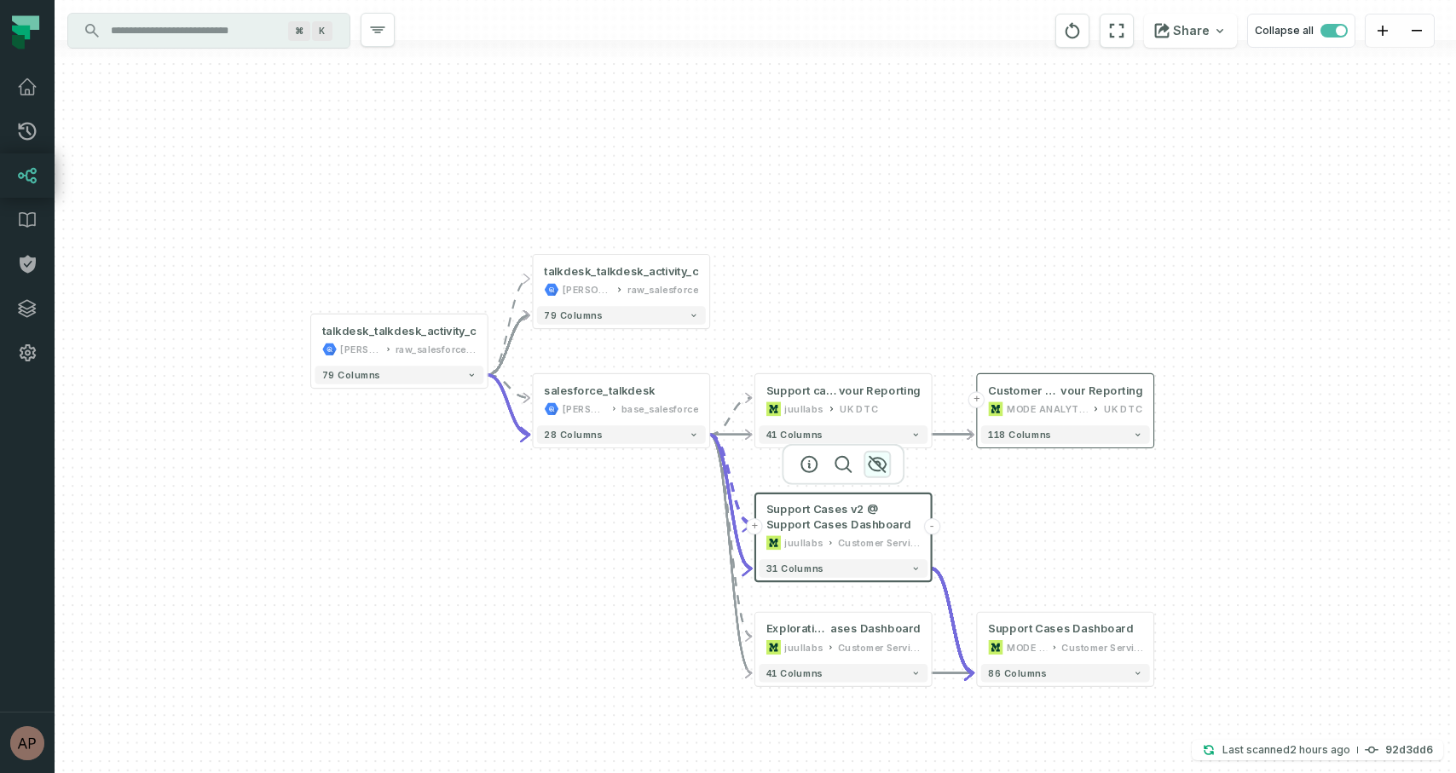
click at [881, 466] on icon "button" at bounding box center [877, 464] width 20 height 20
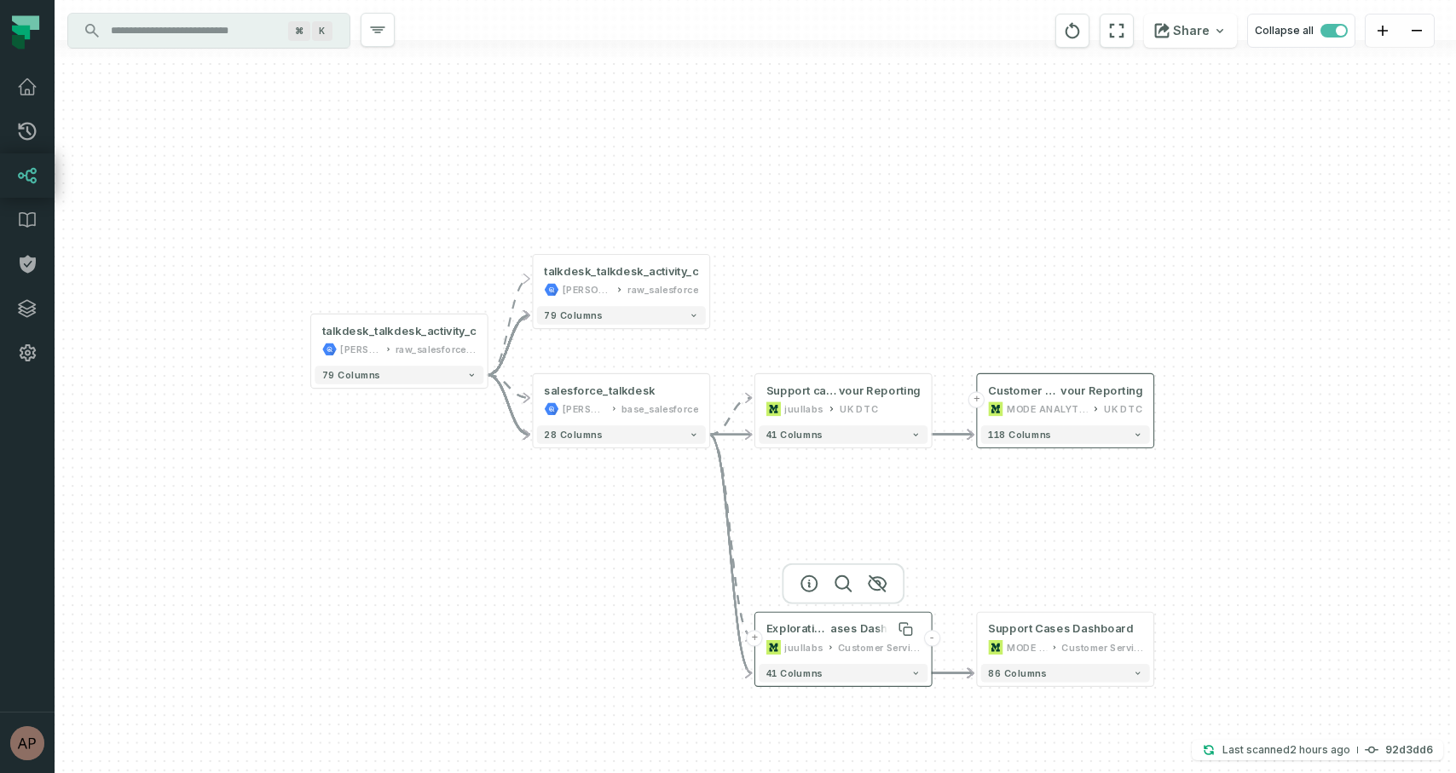
click at [866, 630] on span "ases Dashboard" at bounding box center [874, 628] width 89 height 14
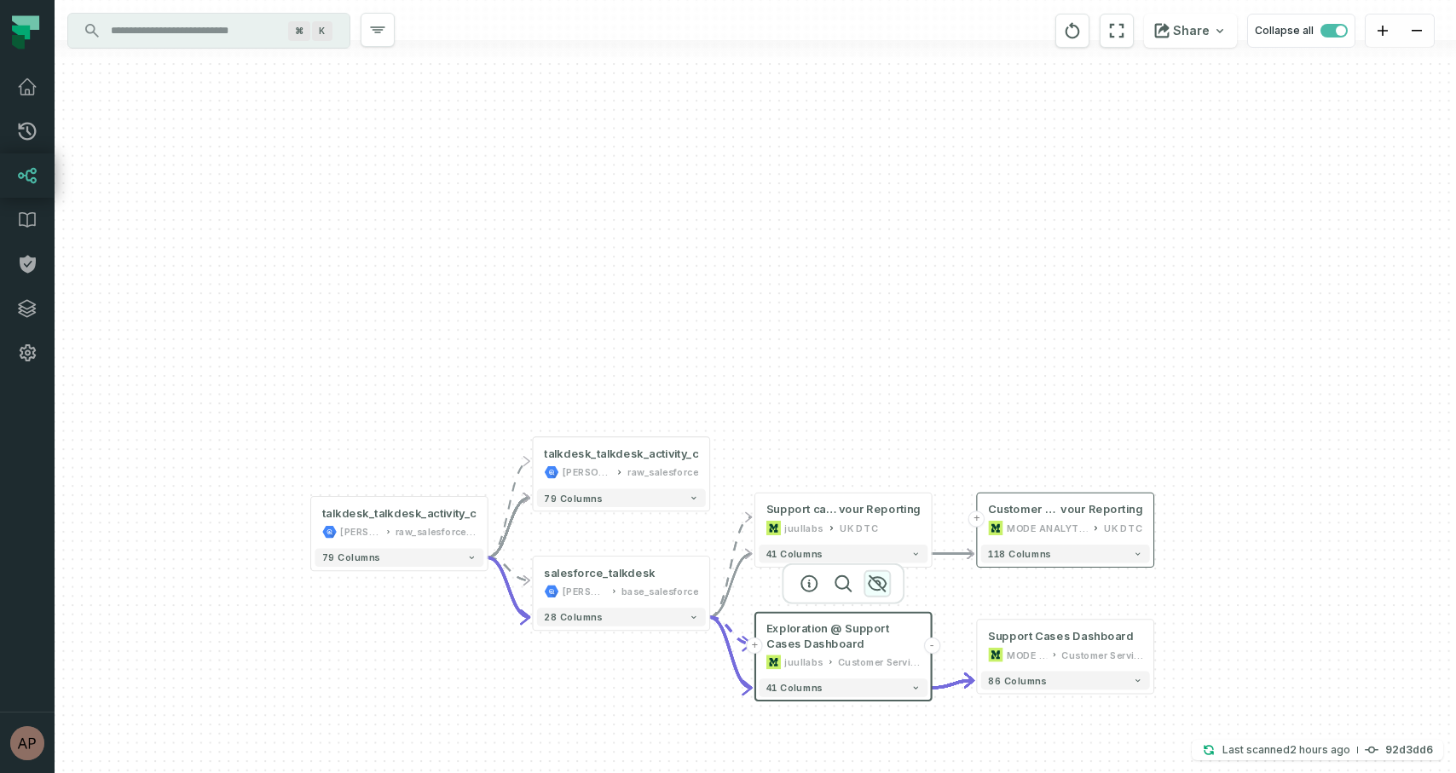
click at [878, 587] on icon "button" at bounding box center [877, 584] width 20 height 20
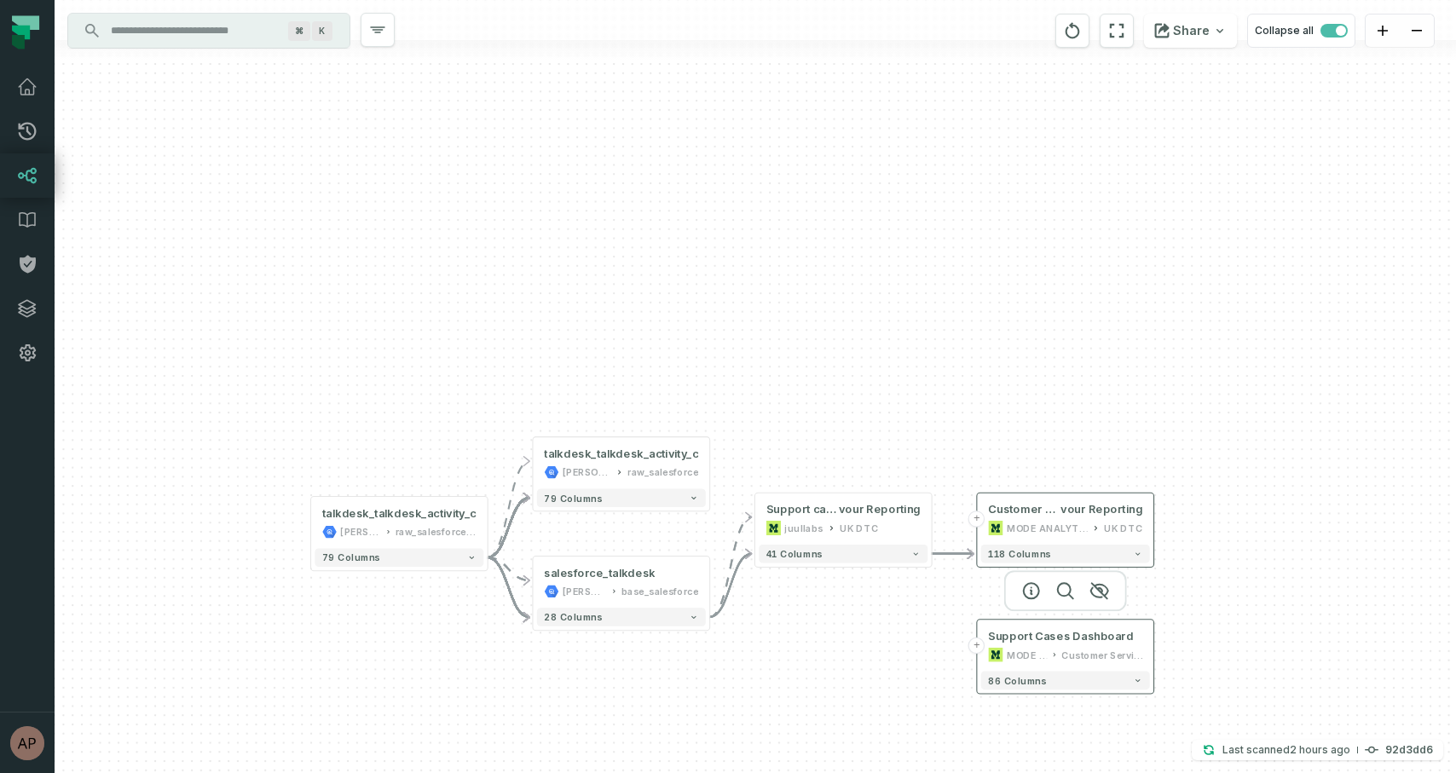
click at [1048, 666] on div "Support Cases Dashboard MODE ANALYTICS Customer Service Ops" at bounding box center [1065, 646] width 169 height 44
click at [1100, 590] on icon "button" at bounding box center [1099, 590] width 20 height 20
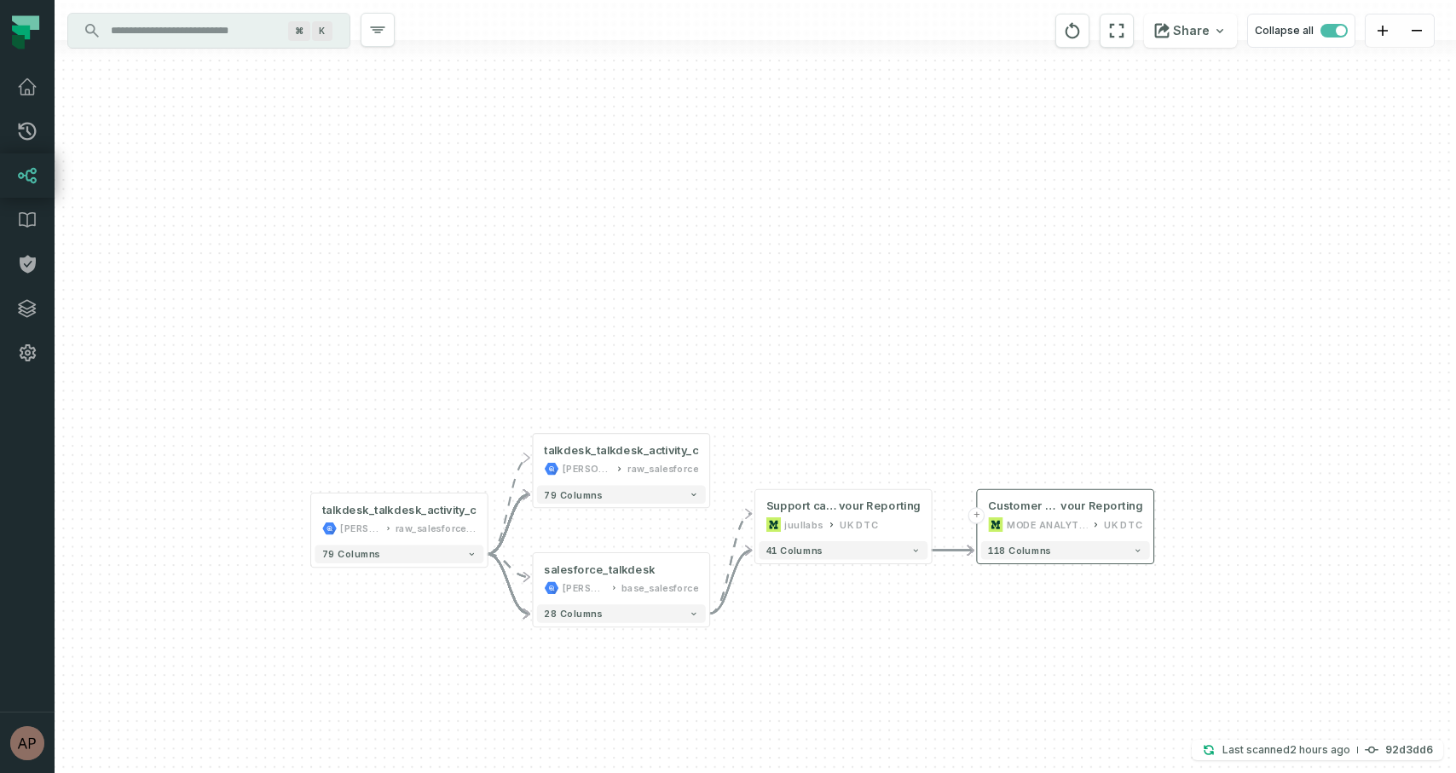
drag, startPoint x: 797, startPoint y: 627, endPoint x: 797, endPoint y: 609, distance: 18.8
click at [797, 609] on div "+ Customer Service Dashboard: [GEOGRAPHIC_DATA] NTM Fla vour Reporting MODE ANA…" at bounding box center [755, 386] width 1401 height 773
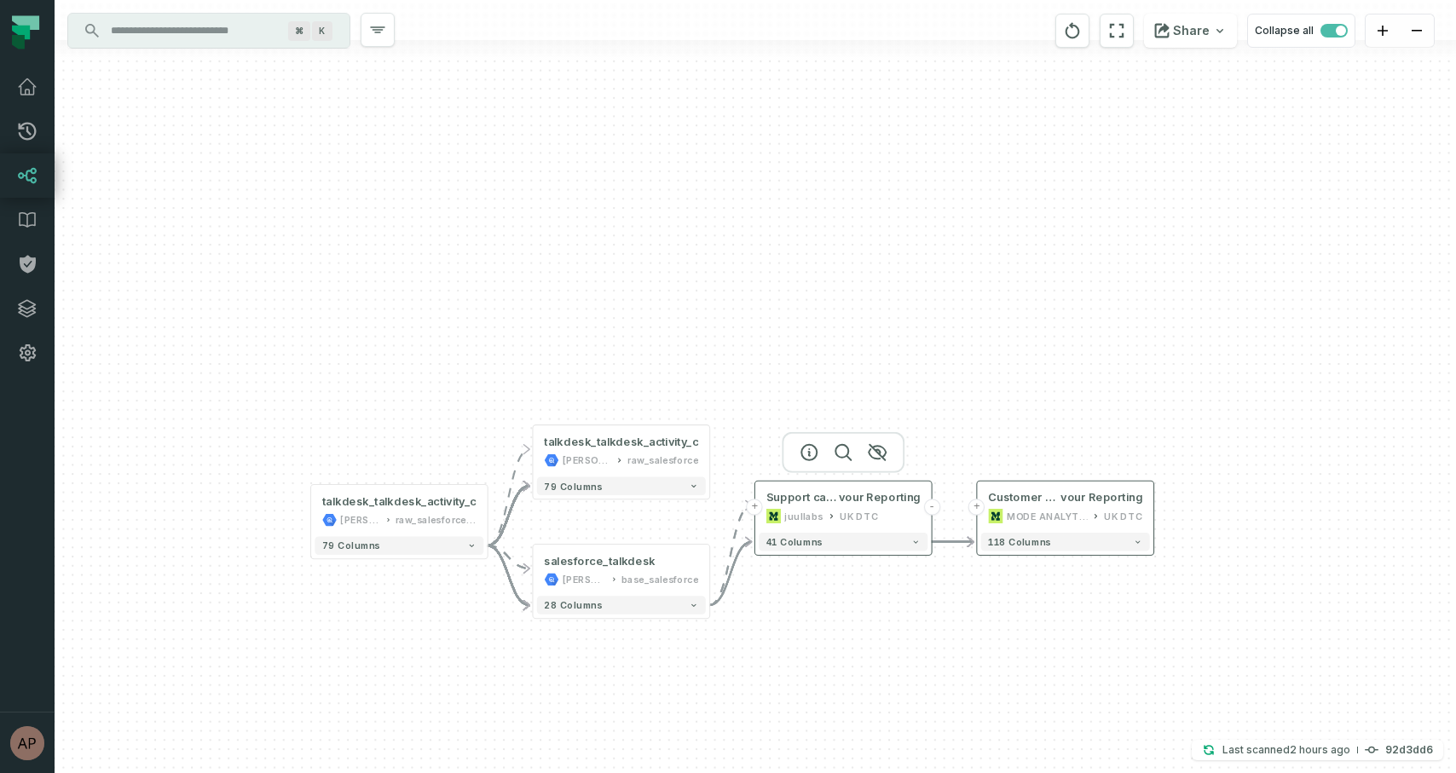
click at [815, 519] on div "juullabs" at bounding box center [803, 516] width 38 height 14
click at [868, 511] on div "UK DTC" at bounding box center [859, 516] width 38 height 14
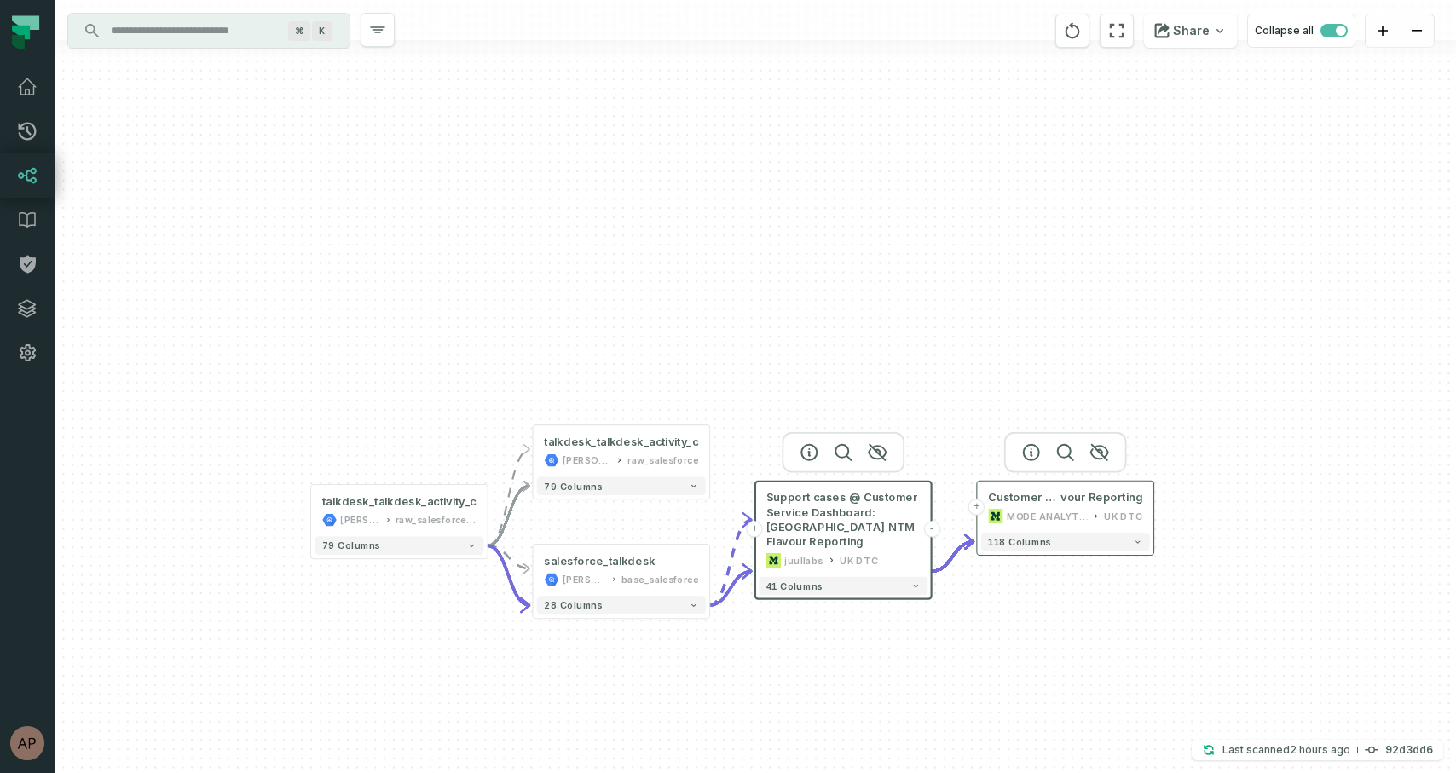
click at [1045, 511] on div "MODE ANALYTICS" at bounding box center [1047, 516] width 81 height 14
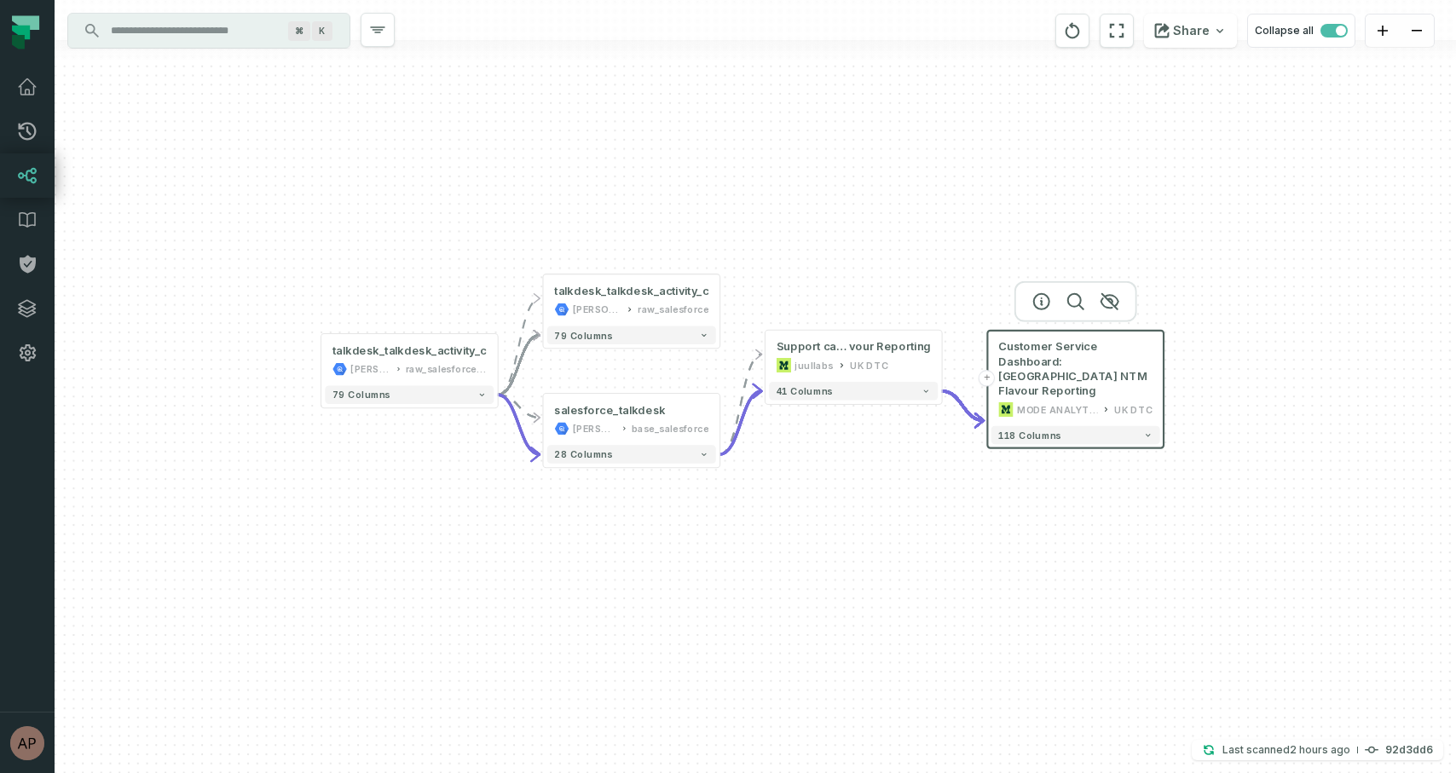
drag, startPoint x: 913, startPoint y: 674, endPoint x: 923, endPoint y: 523, distance: 151.2
click at [923, 523] on div "+ Customer Service Dashboard: UK NTM Flavour Reporting MODE ANALYTICS UK DTC 11…" at bounding box center [755, 386] width 1401 height 773
click at [855, 358] on div "UK DTC" at bounding box center [869, 365] width 38 height 14
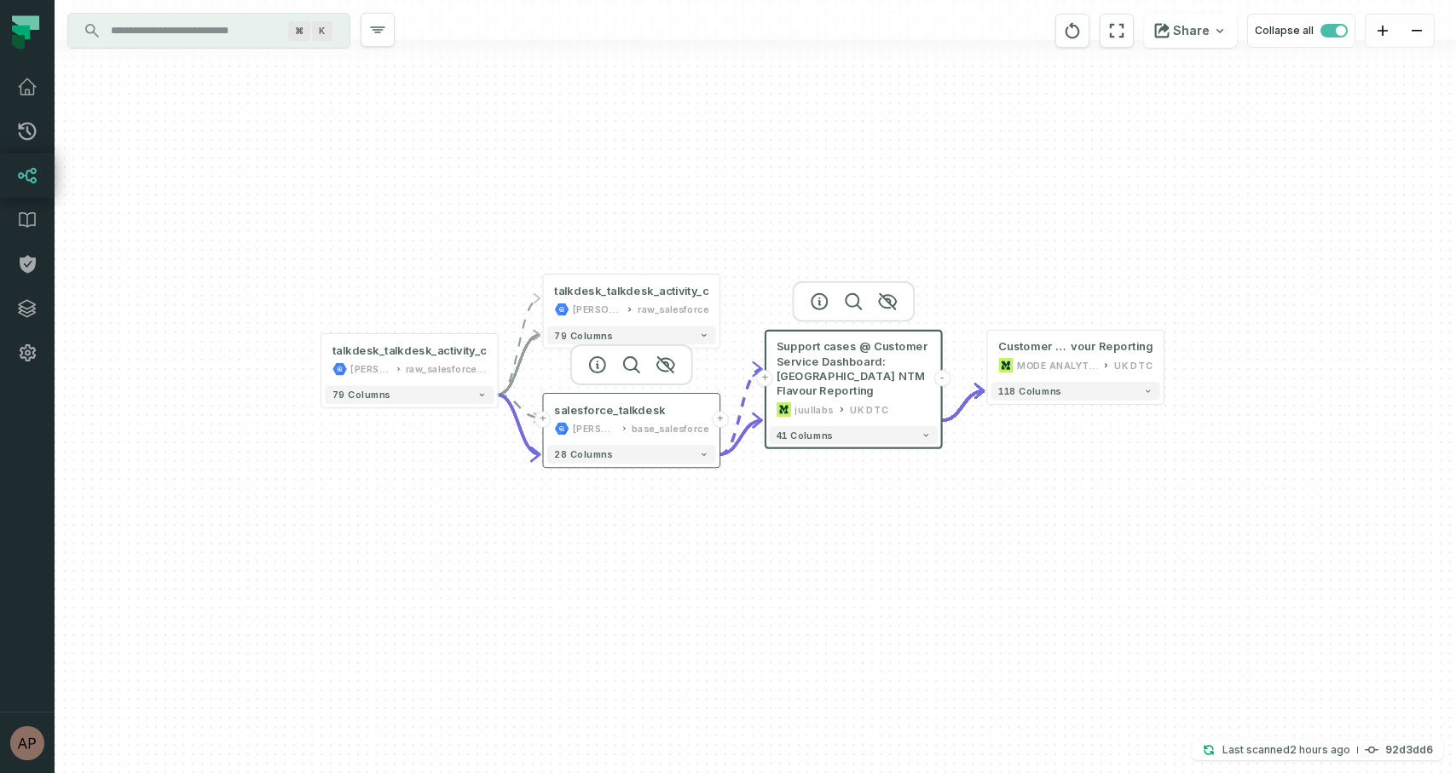
click at [720, 422] on button "+" at bounding box center [720, 420] width 16 height 16
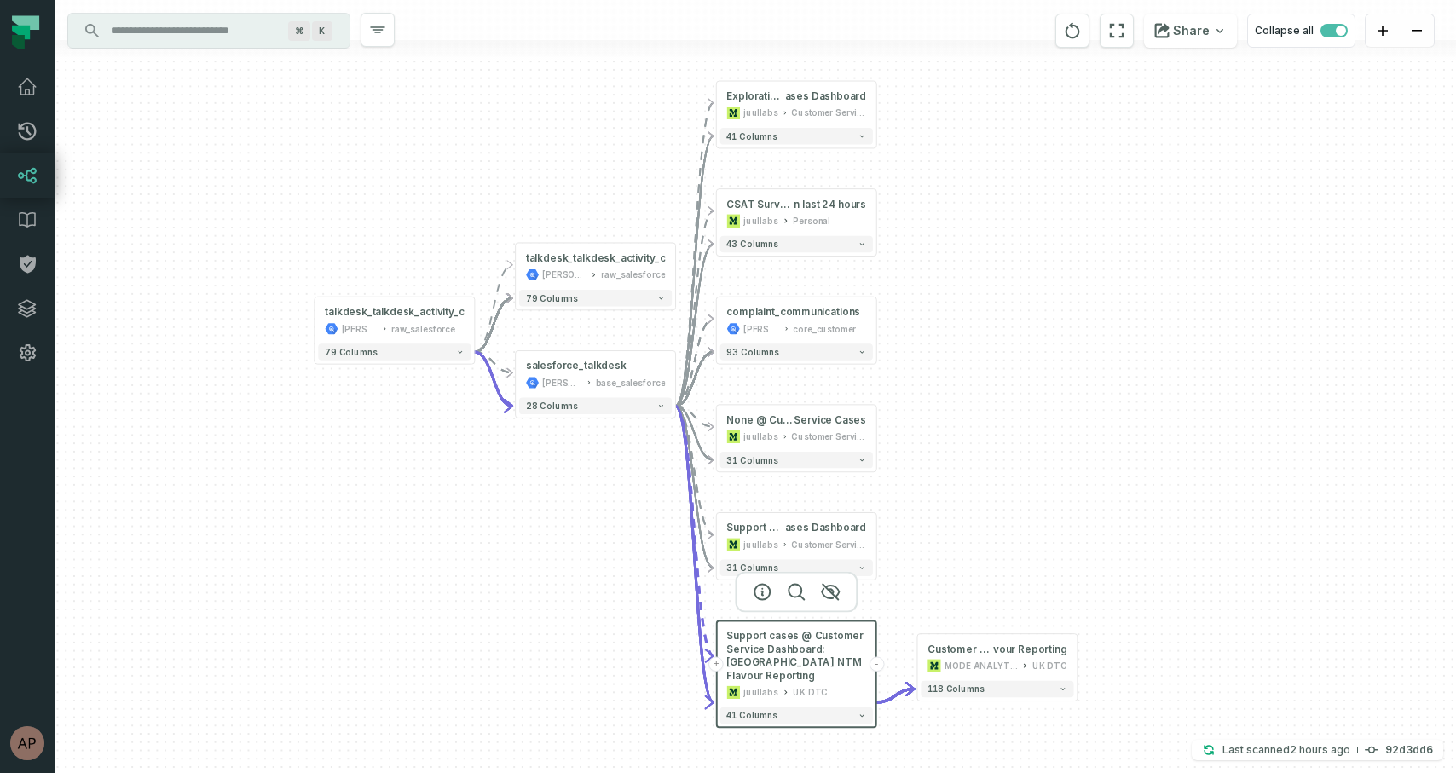
drag, startPoint x: 950, startPoint y: 537, endPoint x: 950, endPoint y: 390, distance: 146.6
click at [950, 390] on div "+ Exploration @ Support C ases Dashboard juullabs Customer Service Ops + 41 col…" at bounding box center [755, 386] width 1401 height 773
click at [877, 103] on button "+" at bounding box center [876, 104] width 15 height 15
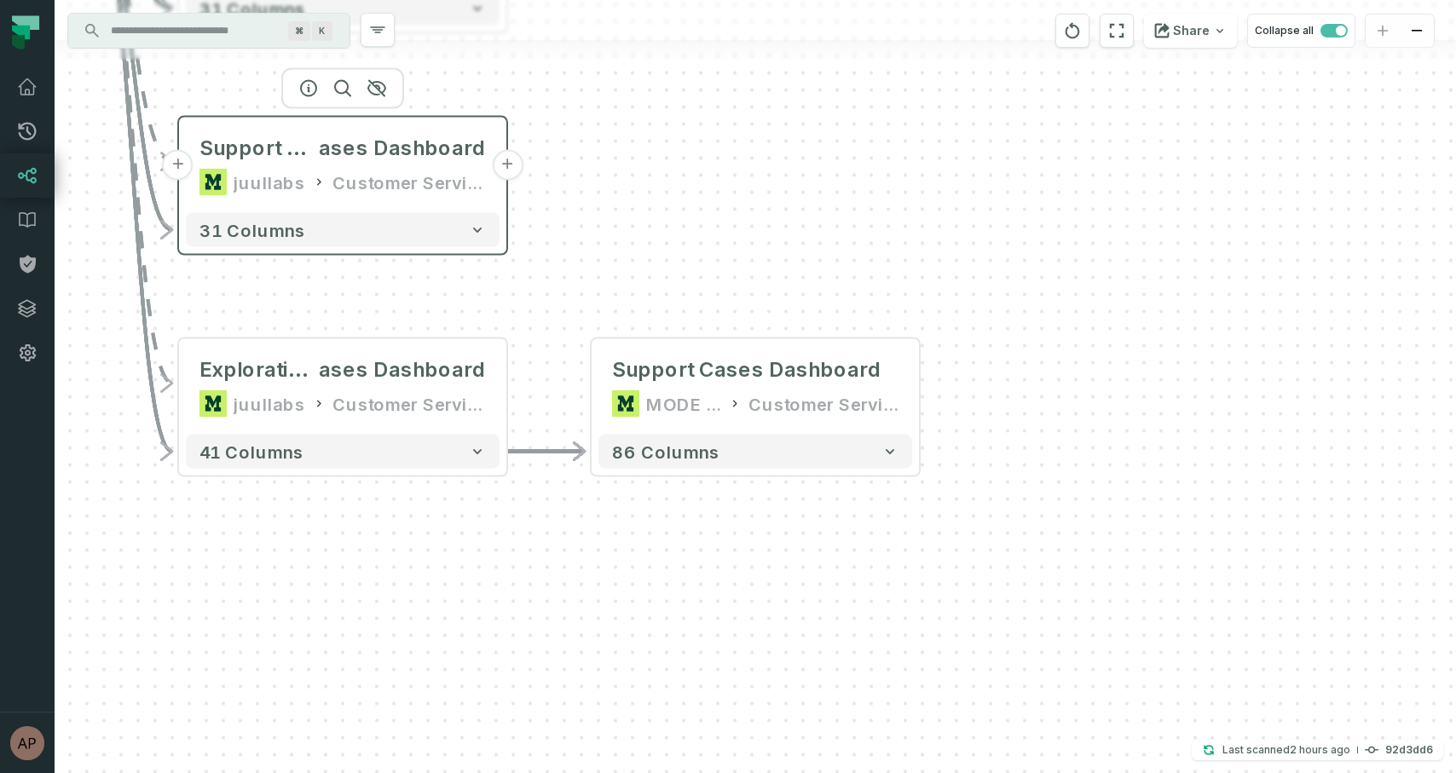
click at [504, 170] on button "+" at bounding box center [507, 165] width 31 height 31
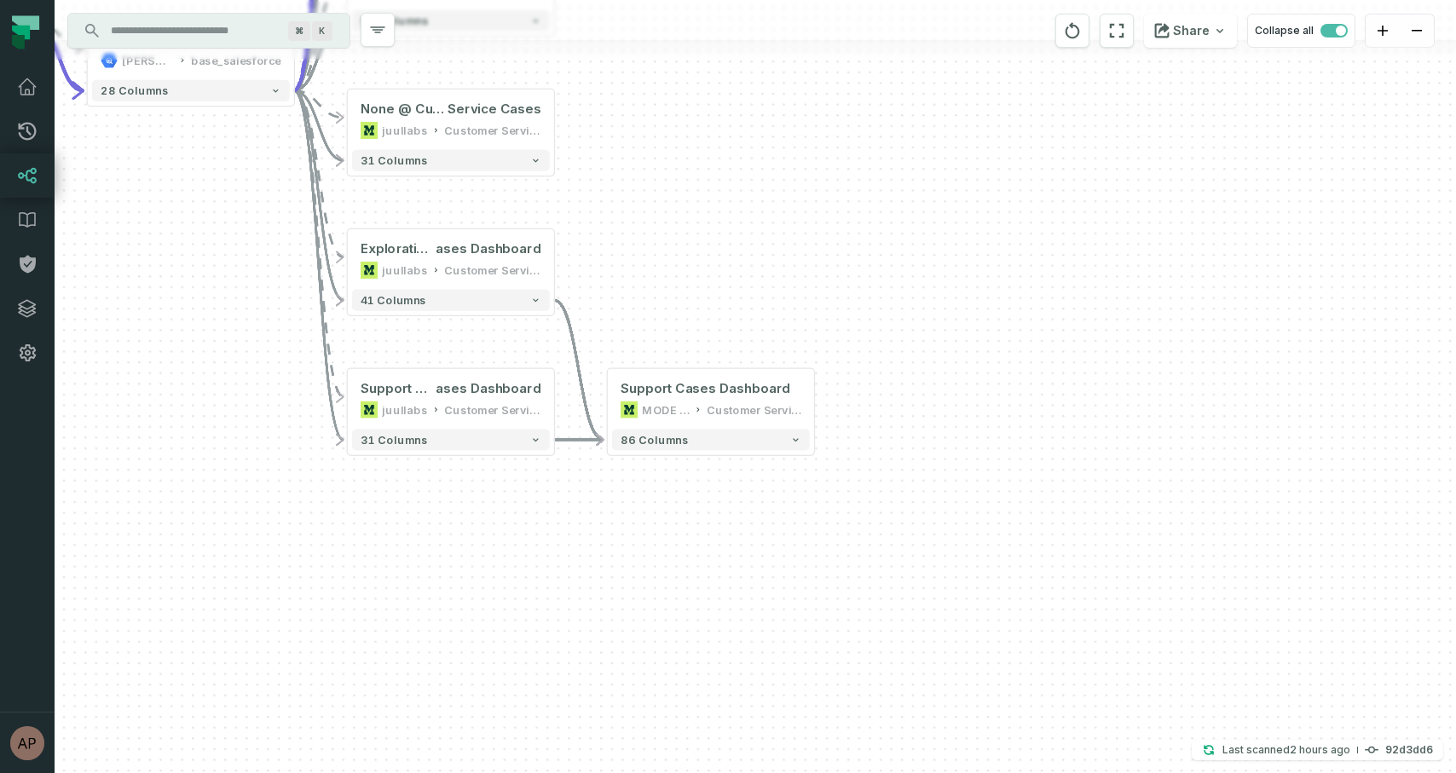
drag, startPoint x: 602, startPoint y: 288, endPoint x: 602, endPoint y: 551, distance: 262.5
click at [602, 551] on div "+ Support Cases Dashboard MODE ANALYTICS Customer Service Ops 86 columns + Expl…" at bounding box center [755, 386] width 1401 height 773
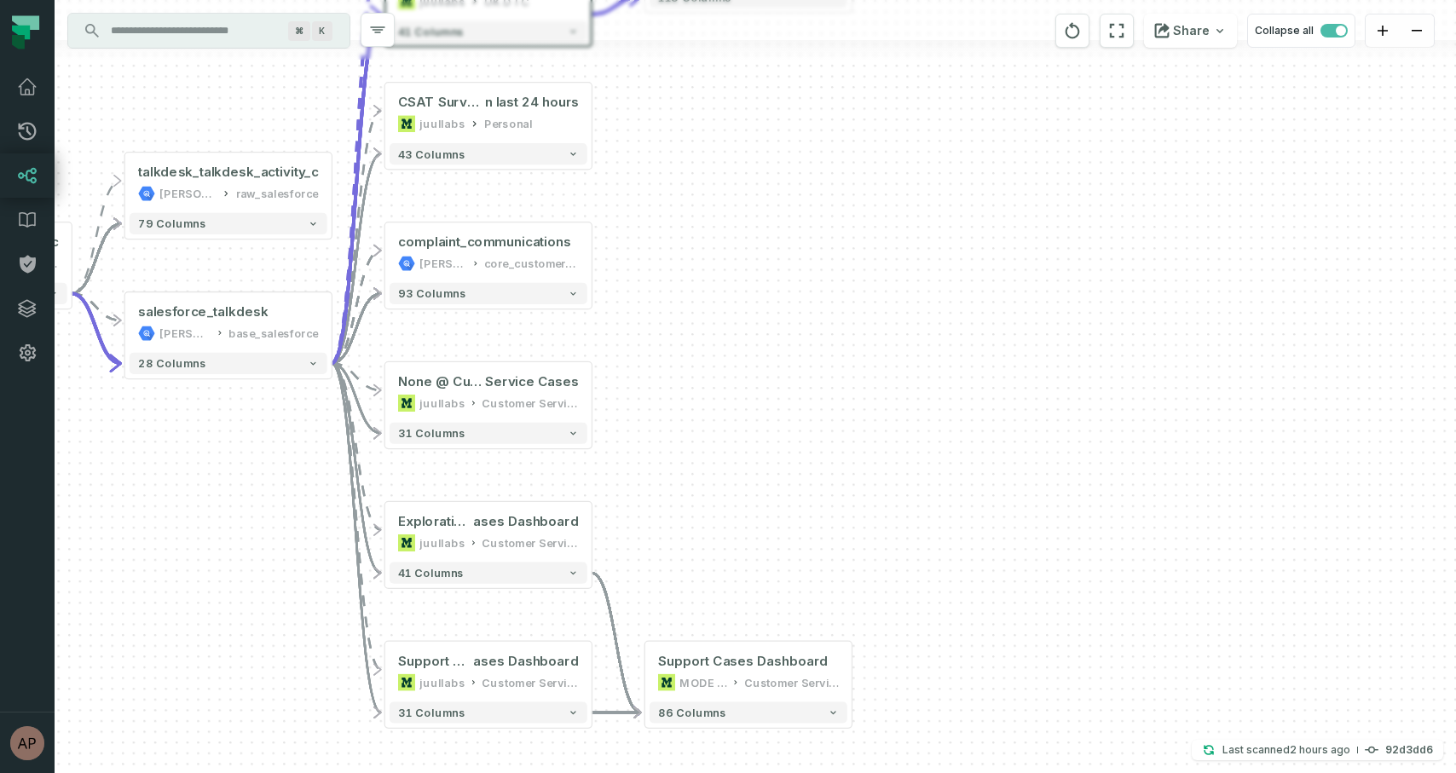
drag, startPoint x: 592, startPoint y: 262, endPoint x: 630, endPoint y: 534, distance: 275.3
click at [630, 534] on div "+ Support Cases Dashboard MODE ANALYTICS Customer Service Ops 86 columns + Expl…" at bounding box center [755, 386] width 1401 height 773
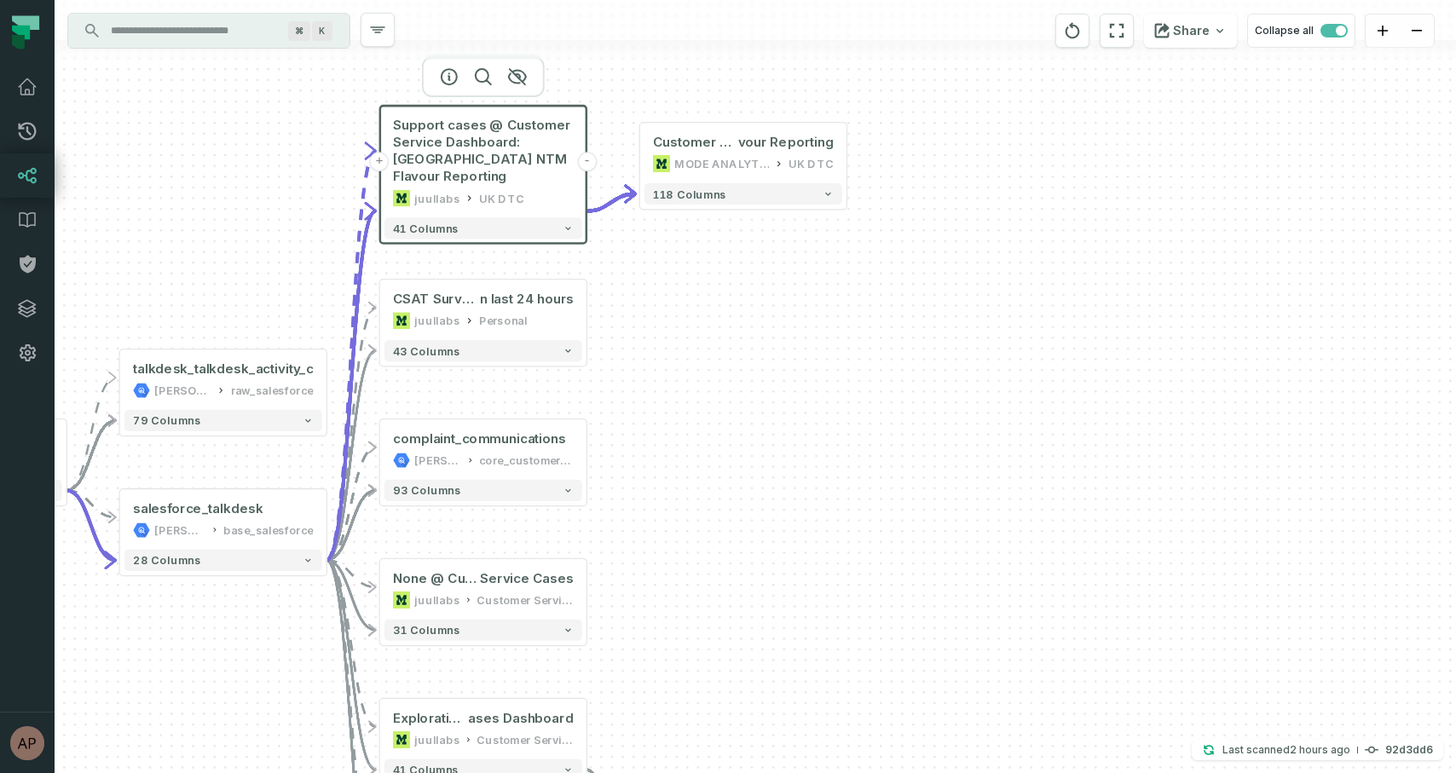
drag, startPoint x: 731, startPoint y: 216, endPoint x: 726, endPoint y: 413, distance: 196.9
click at [726, 413] on div "+ Support Cases Dashboard MODE ANALYTICS Customer Service Ops 86 columns + Expl…" at bounding box center [755, 386] width 1401 height 773
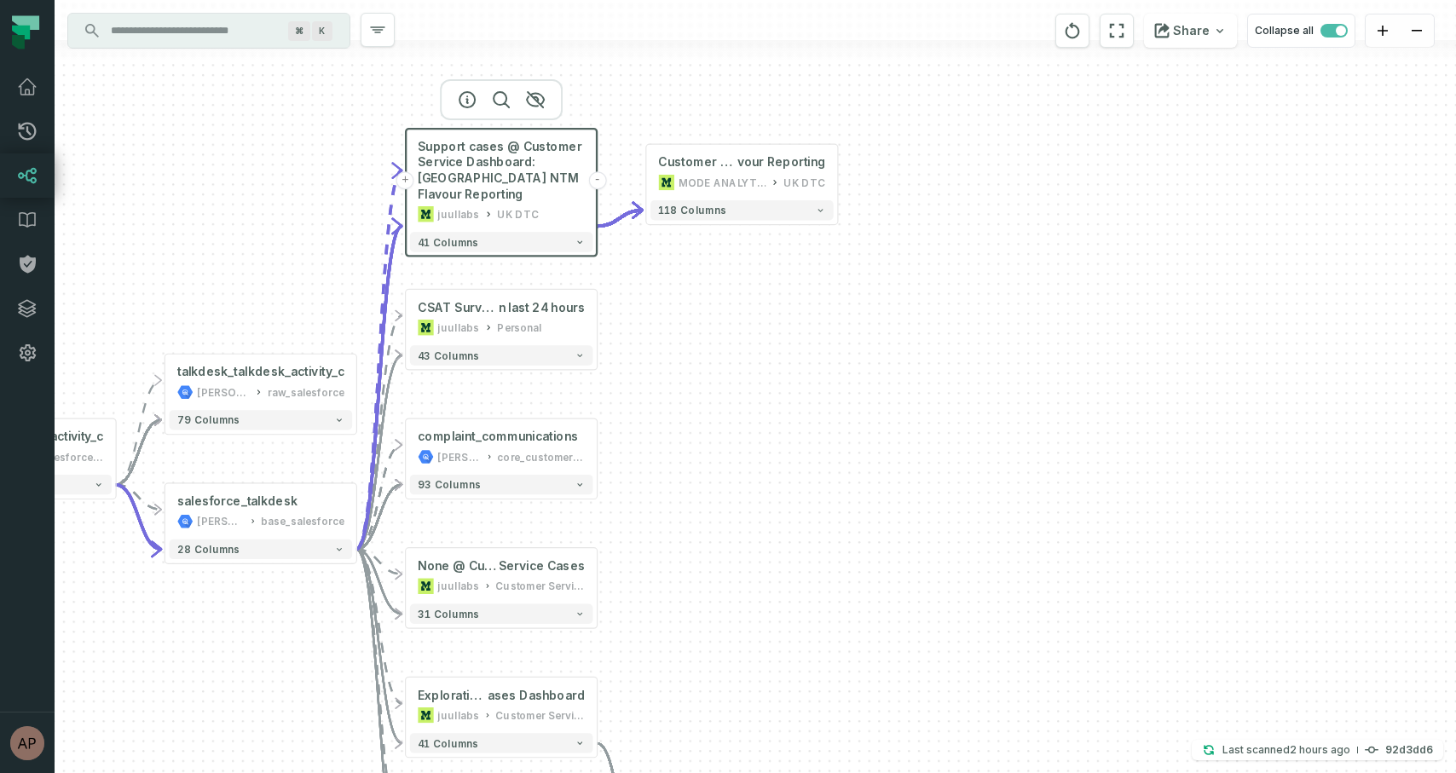
click at [406, 171] on button "+" at bounding box center [405, 180] width 18 height 18
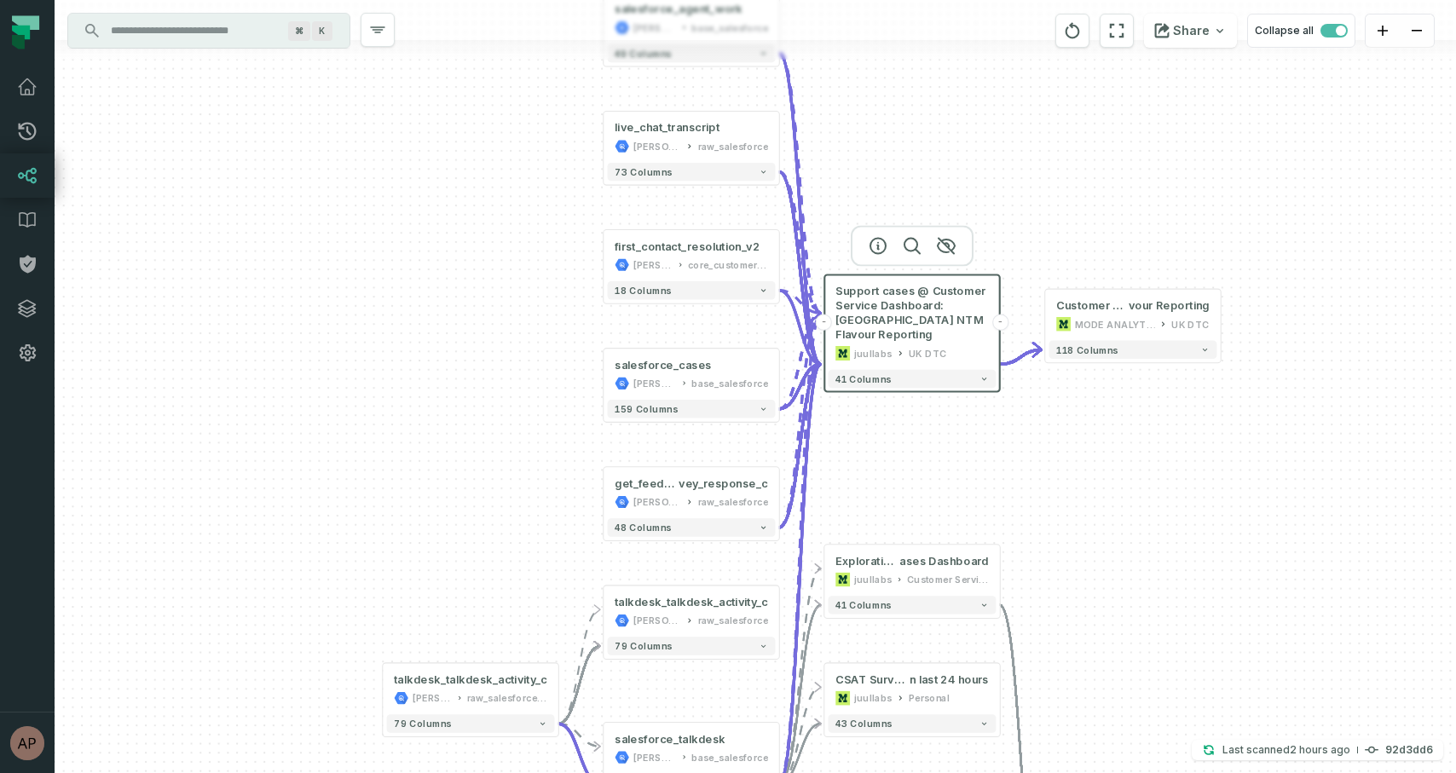
drag, startPoint x: 464, startPoint y: 533, endPoint x: 476, endPoint y: 322, distance: 210.9
click at [476, 321] on div "+ salesforce_agent_work [PERSON_NAME]-warehouse base_salesforce + 49 columns + …" at bounding box center [755, 386] width 1401 height 773
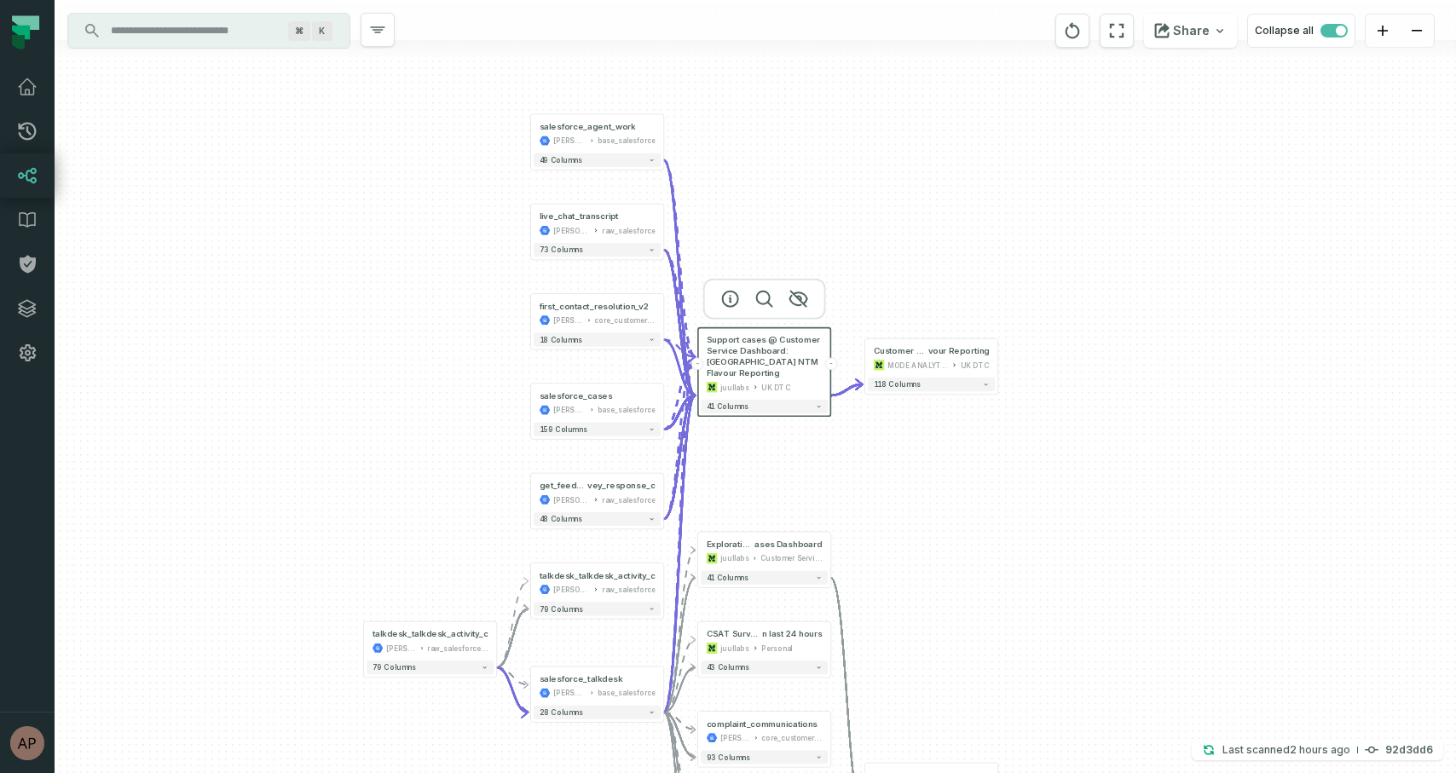
drag, startPoint x: 461, startPoint y: 547, endPoint x: 418, endPoint y: 566, distance: 47.3
click at [418, 566] on div "+ salesforce_agent_work [PERSON_NAME]-warehouse base_salesforce + 49 columns + …" at bounding box center [755, 386] width 1401 height 773
